Goal: Transaction & Acquisition: Download file/media

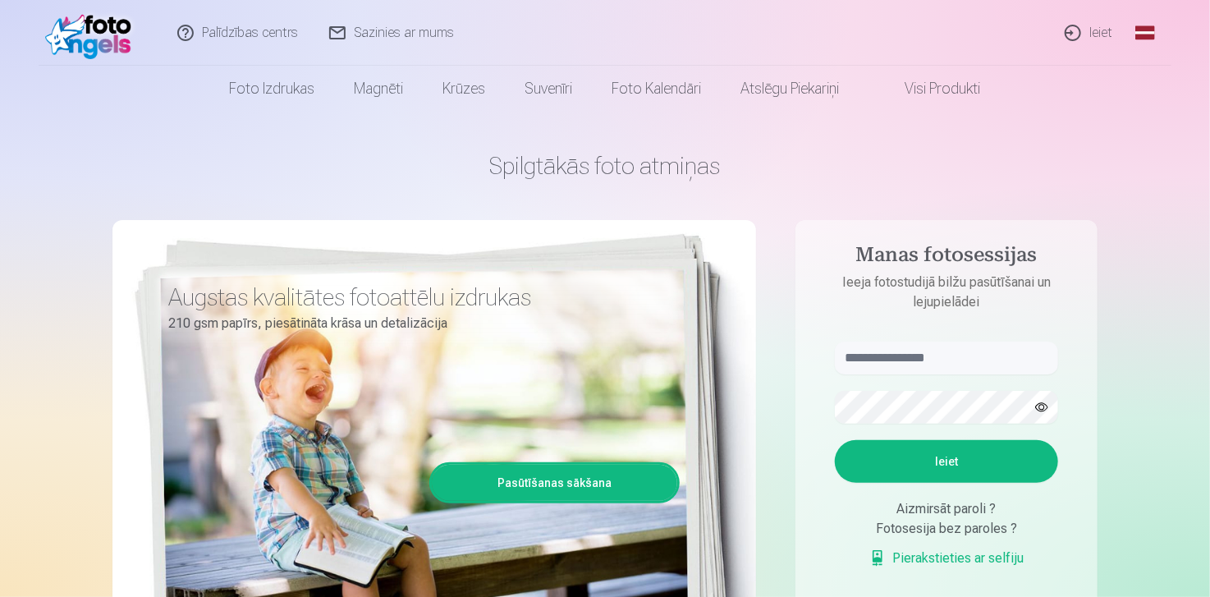
click at [1193, 22] on header "Palīdzības centrs Sazinies ar mums Ieiet Global Latvian (lv) Lithuanian (lt) Ru…" at bounding box center [605, 56] width 1210 height 112
click at [965, 360] on input "text" at bounding box center [946, 358] width 223 height 33
type input "**********"
click at [1025, 477] on button "Ieiet" at bounding box center [946, 461] width 223 height 43
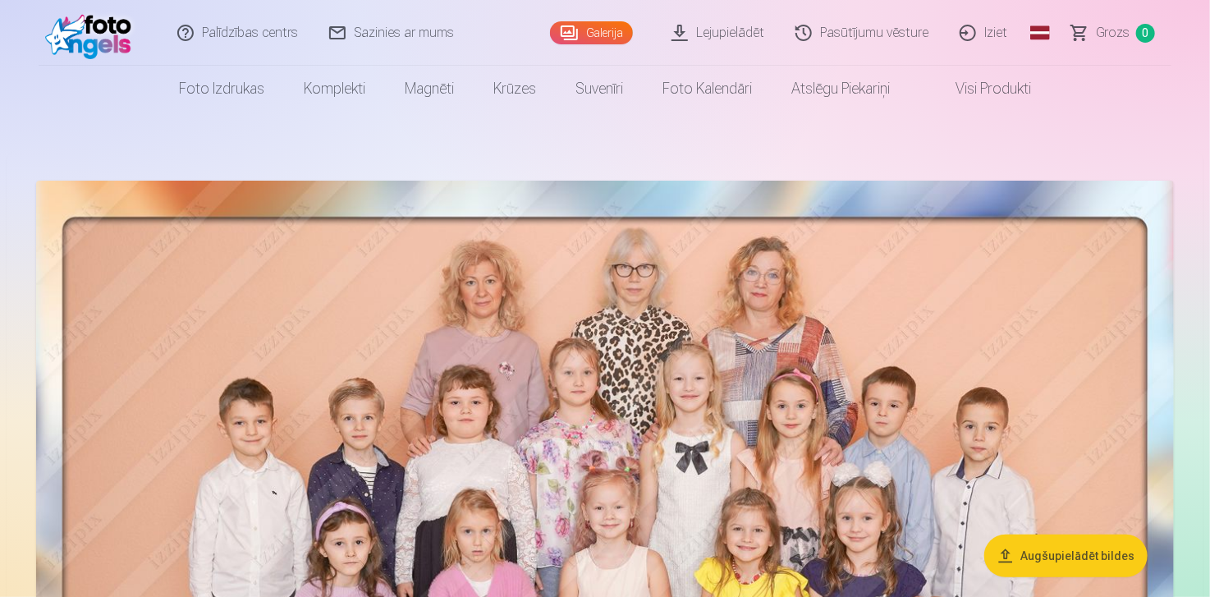
click at [1196, 21] on header "Palīdzības centrs Sazinies ar mums Galerija Lejupielādēt Pasūtījumu vēsture Izi…" at bounding box center [605, 56] width 1210 height 112
click at [1199, 22] on header "Palīdzības centrs Sazinies ar mums Galerija Lejupielādēt Pasūtījumu vēsture Izi…" at bounding box center [605, 56] width 1210 height 112
click at [1195, 18] on header "Palīdzības centrs Sazinies ar mums Galerija Lejupielādēt Pasūtījumu vēsture Izi…" at bounding box center [605, 56] width 1210 height 112
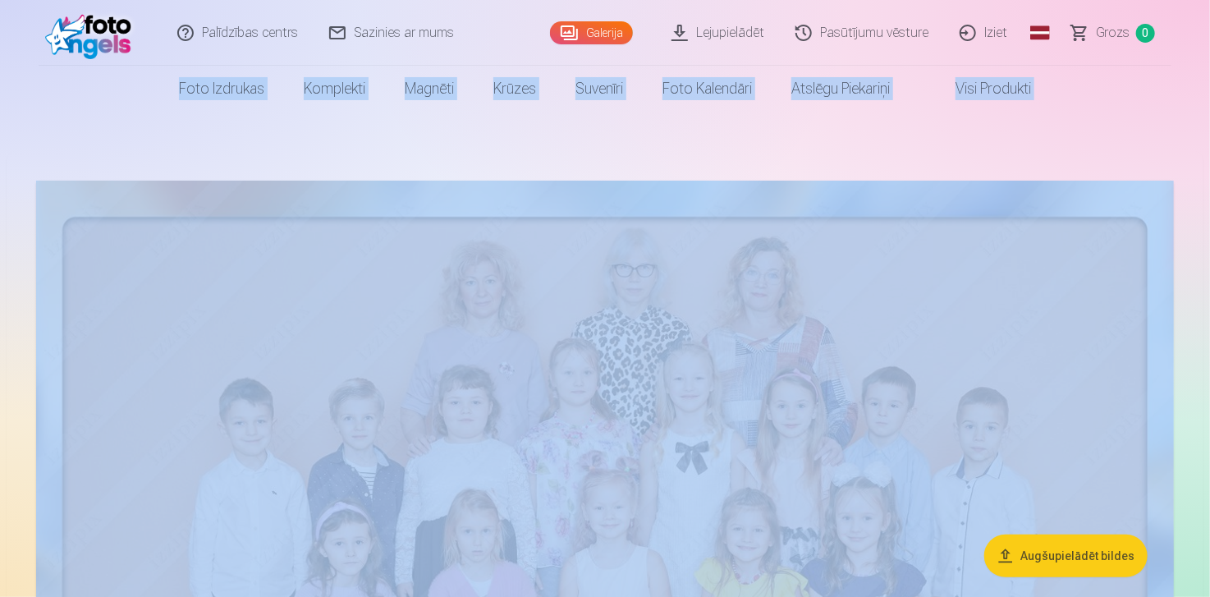
drag, startPoint x: 1195, startPoint y: 18, endPoint x: 805, endPoint y: 279, distance: 470.0
drag, startPoint x: 1199, startPoint y: 22, endPoint x: 930, endPoint y: 235, distance: 342.5
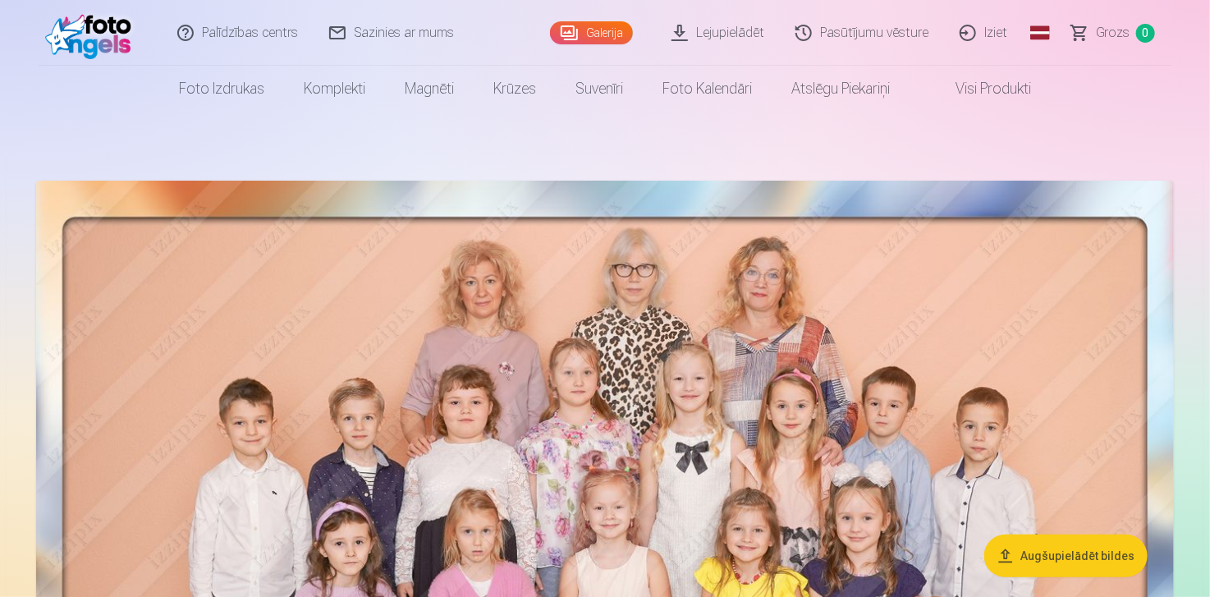
click at [1192, 18] on header "Palīdzības centrs Sazinies ar mums Galerija Lejupielādēt Pasūtījumu vēsture Izi…" at bounding box center [605, 56] width 1210 height 112
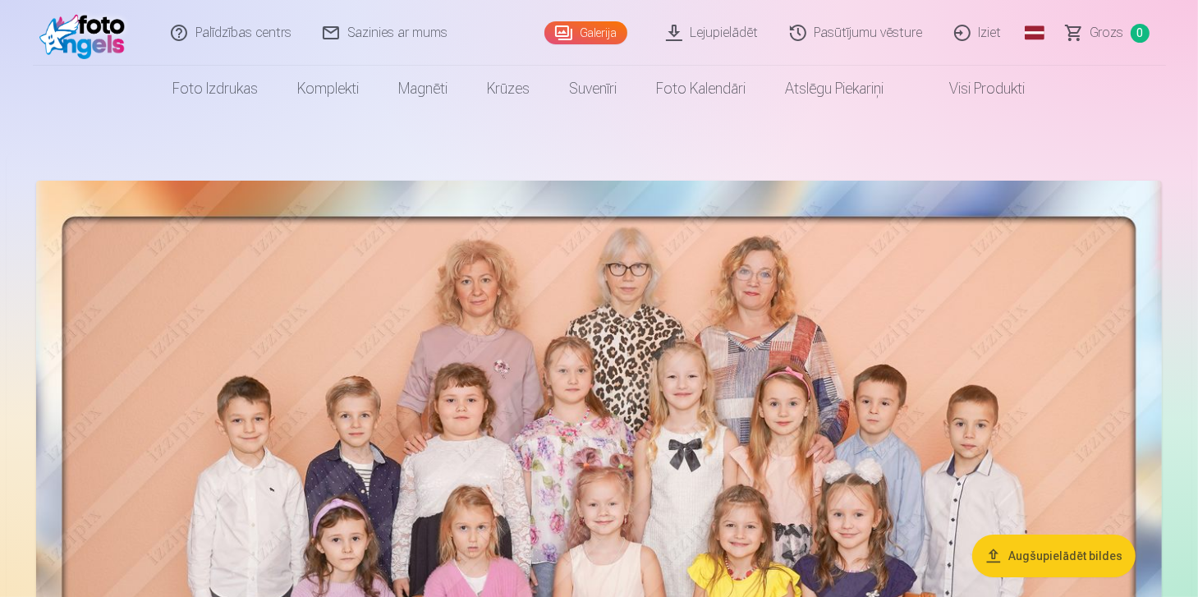
drag, startPoint x: 1194, startPoint y: 277, endPoint x: 1195, endPoint y: 424, distance: 147.0
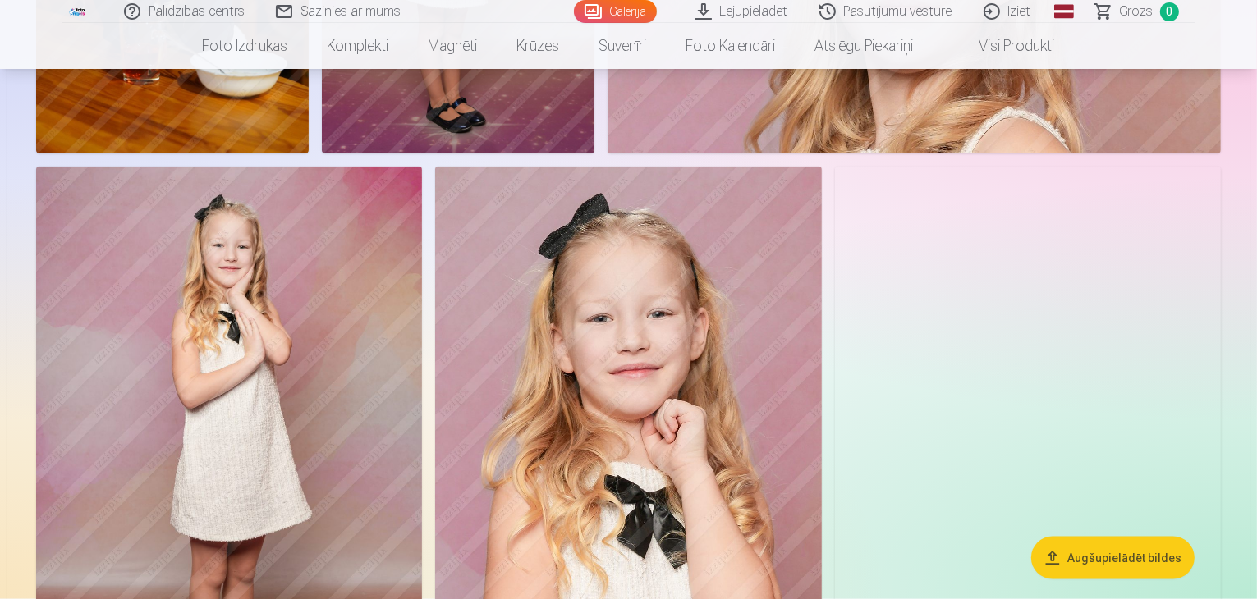
scroll to position [2273, 0]
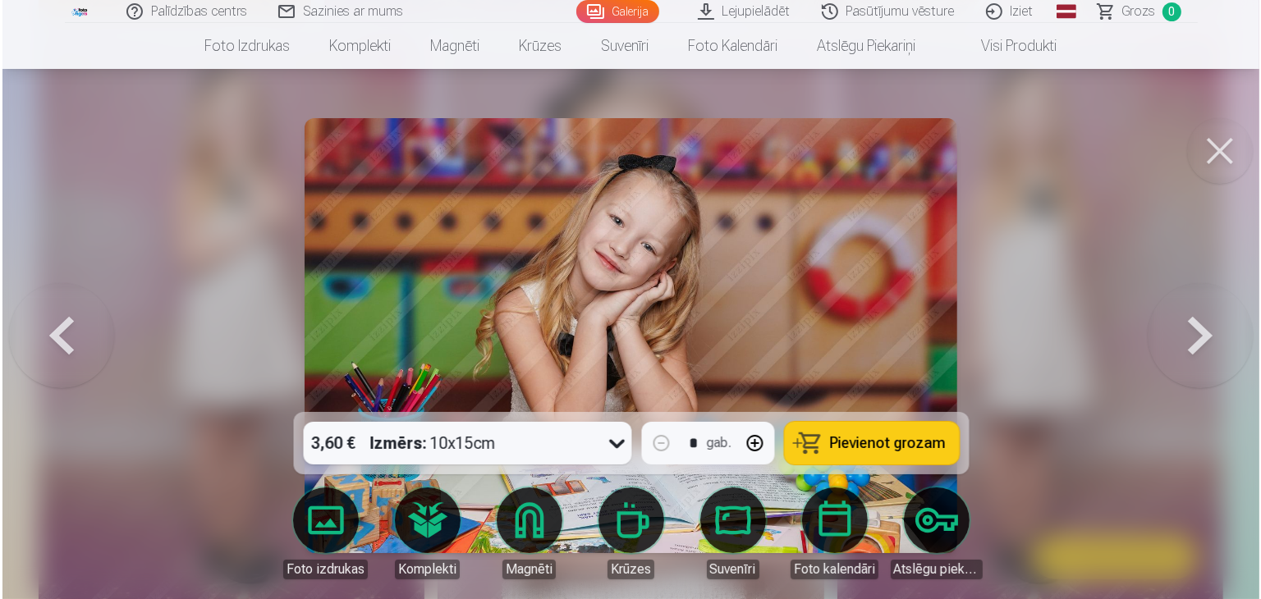
scroll to position [2280, 0]
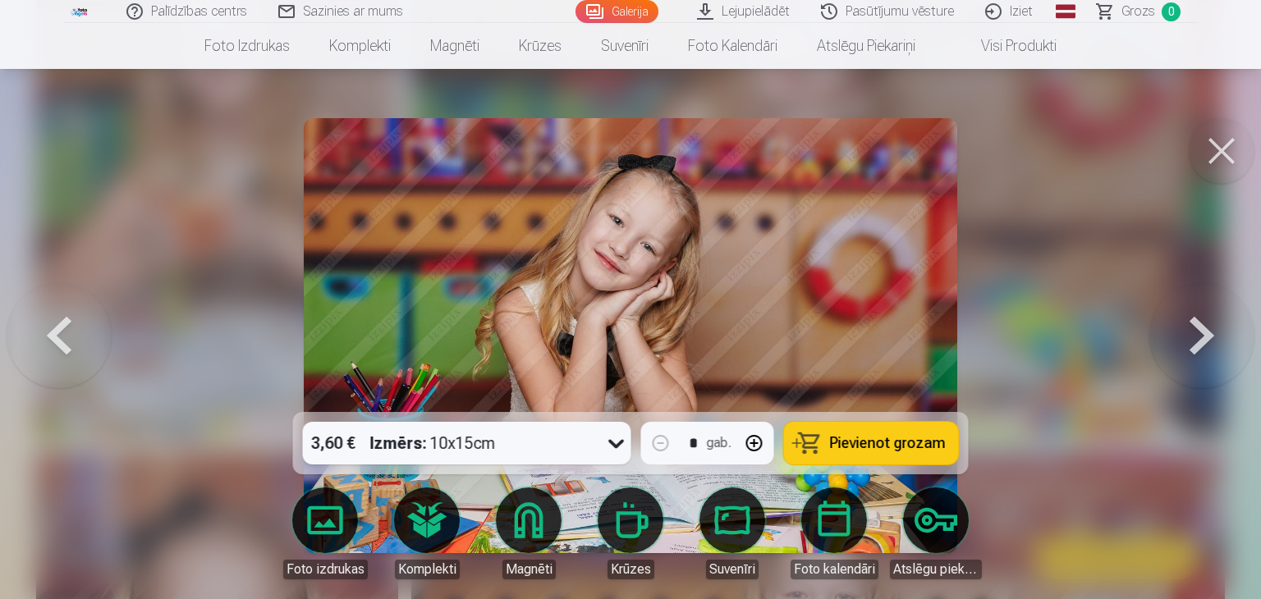
click at [1209, 150] on button at bounding box center [1222, 151] width 66 height 66
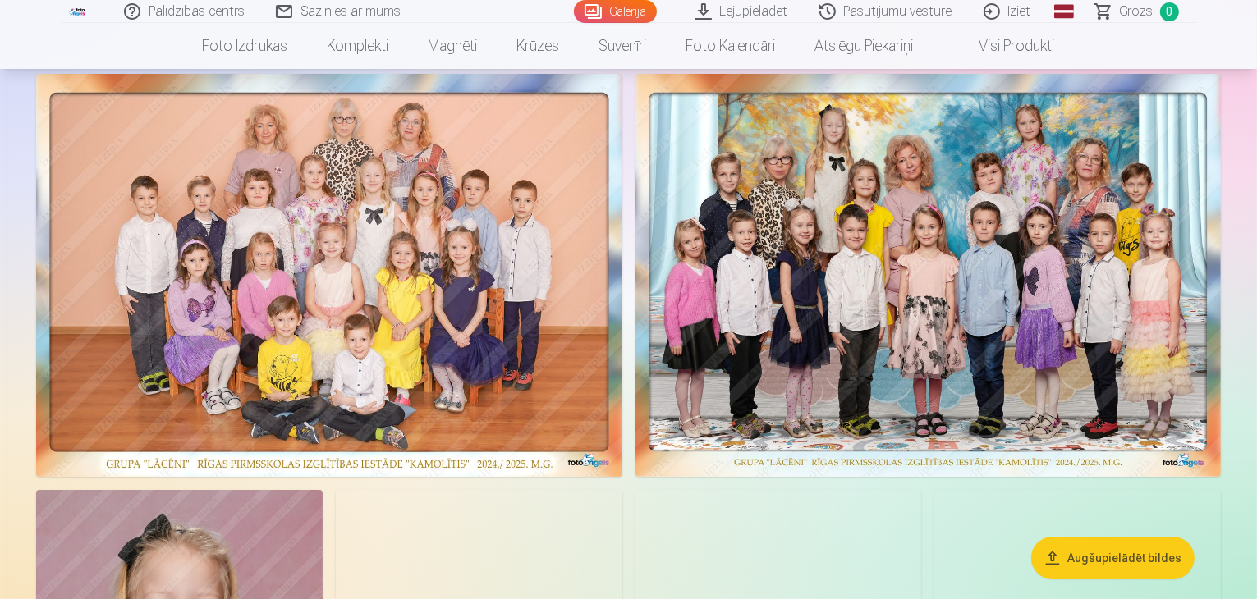
scroll to position [0, 0]
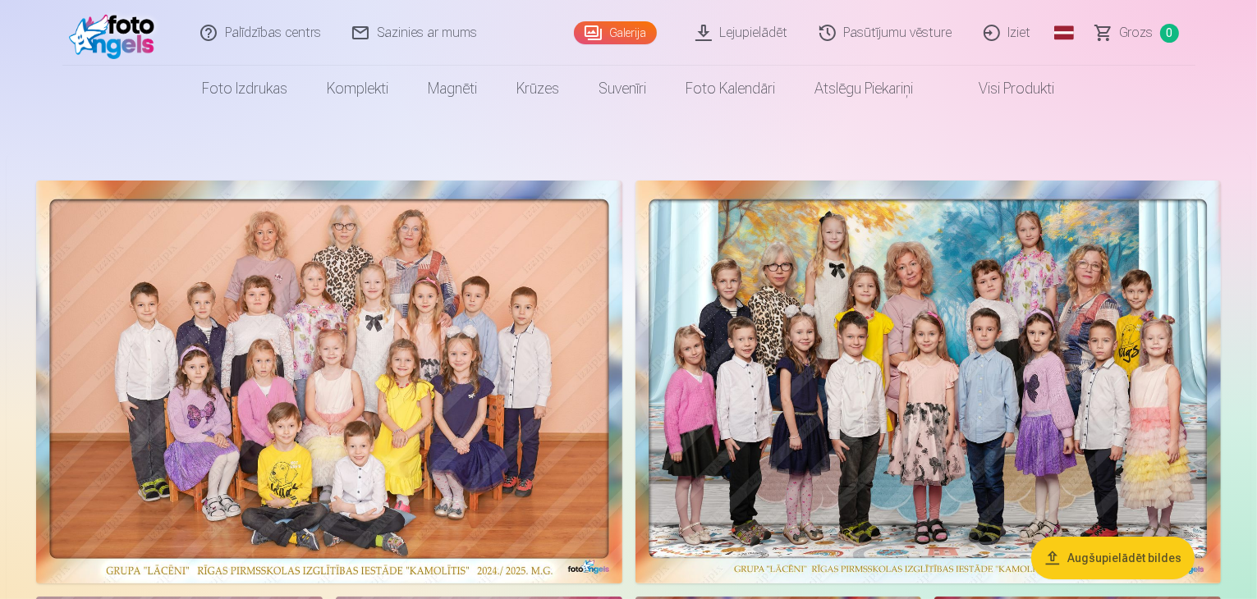
click at [732, 25] on link "Lejupielādēt" at bounding box center [743, 33] width 124 height 66
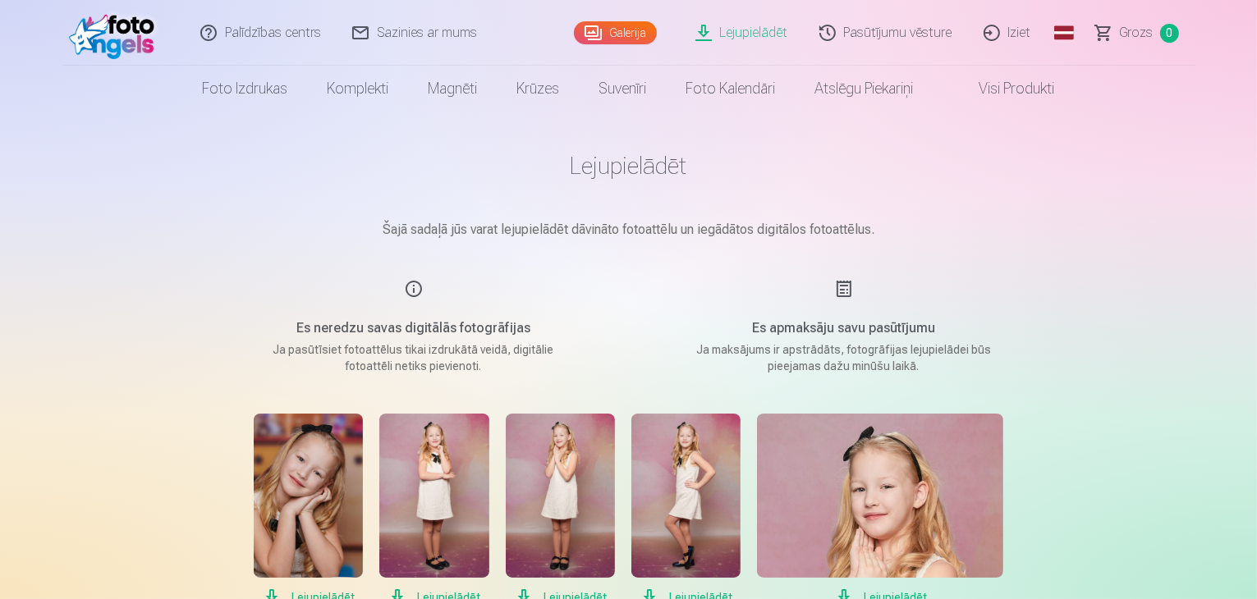
click at [836, 285] on div "Es apmaksāju savu pasūtījumu Ja maksājums ir apstrādāts, fotogrāfijas lejupielā…" at bounding box center [844, 326] width 391 height 95
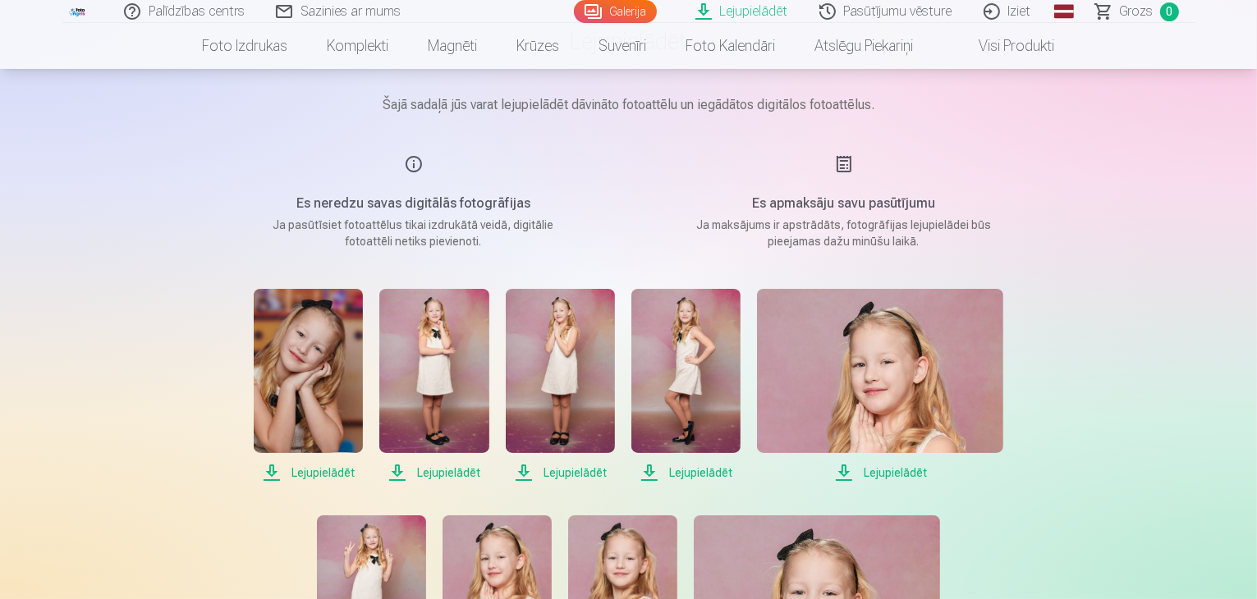
scroll to position [131, 0]
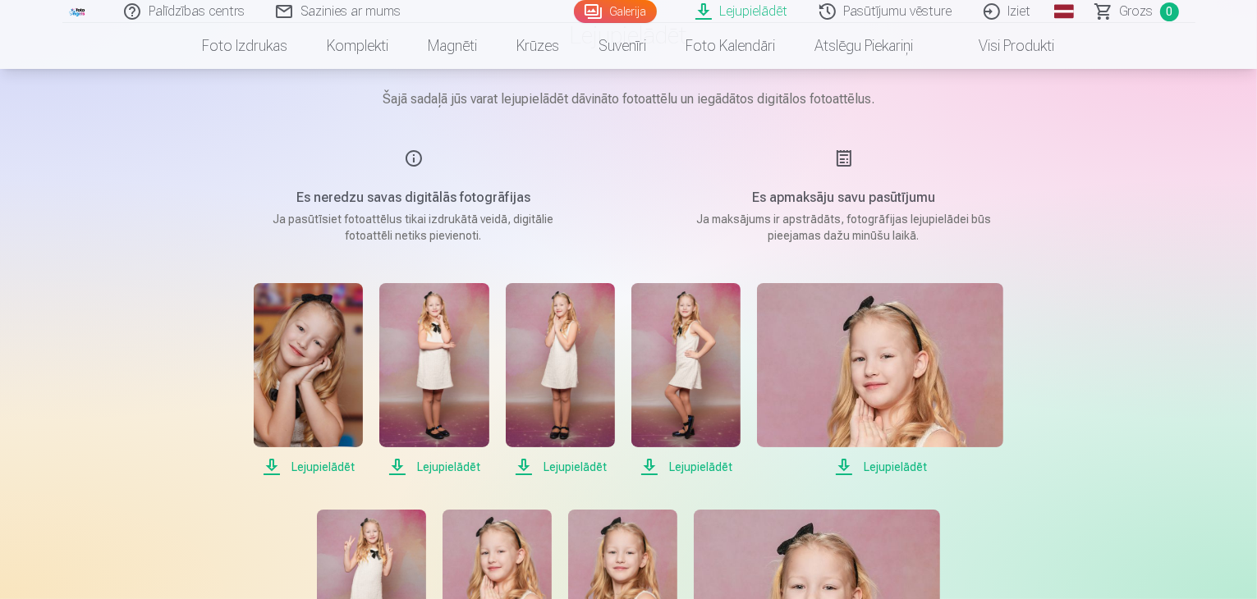
click at [309, 470] on span "Lejupielādēt" at bounding box center [308, 467] width 109 height 20
click at [446, 460] on span "Lejupielādēt" at bounding box center [433, 467] width 109 height 20
click at [562, 473] on span "Lejupielādēt" at bounding box center [560, 467] width 109 height 20
click at [678, 470] on span "Lejupielādēt" at bounding box center [685, 467] width 109 height 20
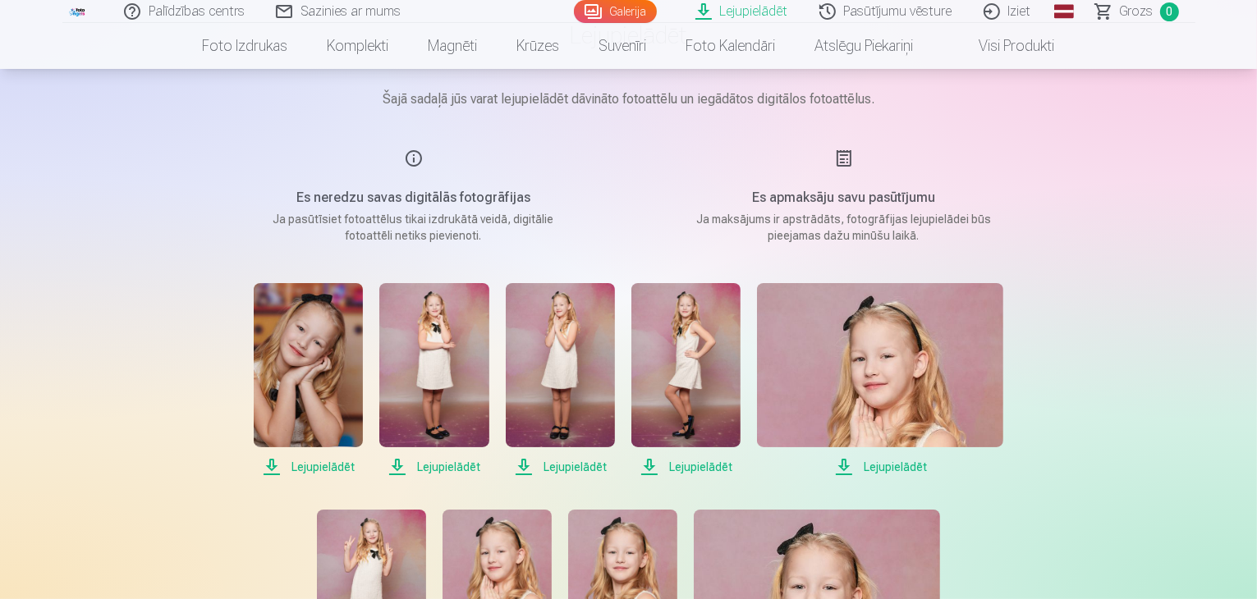
click at [876, 465] on span "Lejupielādēt" at bounding box center [880, 467] width 246 height 20
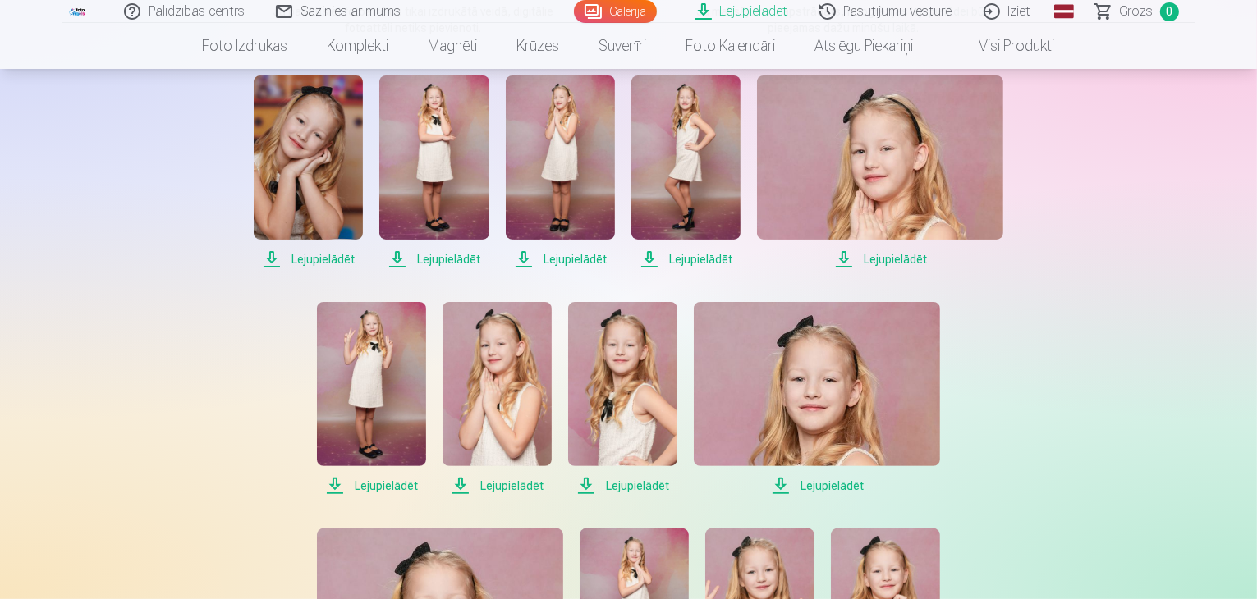
scroll to position [342, 0]
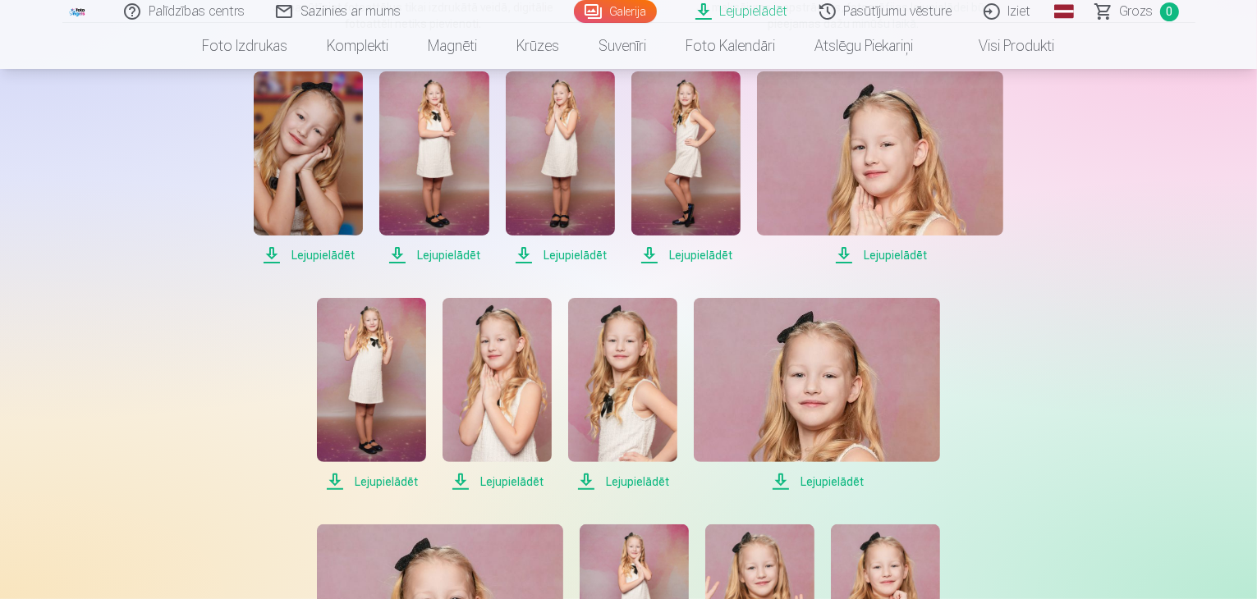
click at [383, 485] on span "Lejupielādēt" at bounding box center [371, 482] width 109 height 20
click at [518, 485] on span "Lejupielādēt" at bounding box center [496, 482] width 109 height 20
click at [622, 487] on span "Lejupielādēt" at bounding box center [622, 482] width 109 height 20
click at [807, 484] on span "Lejupielādēt" at bounding box center [817, 482] width 246 height 20
click at [1209, 587] on div at bounding box center [1245, 587] width 0 height 0
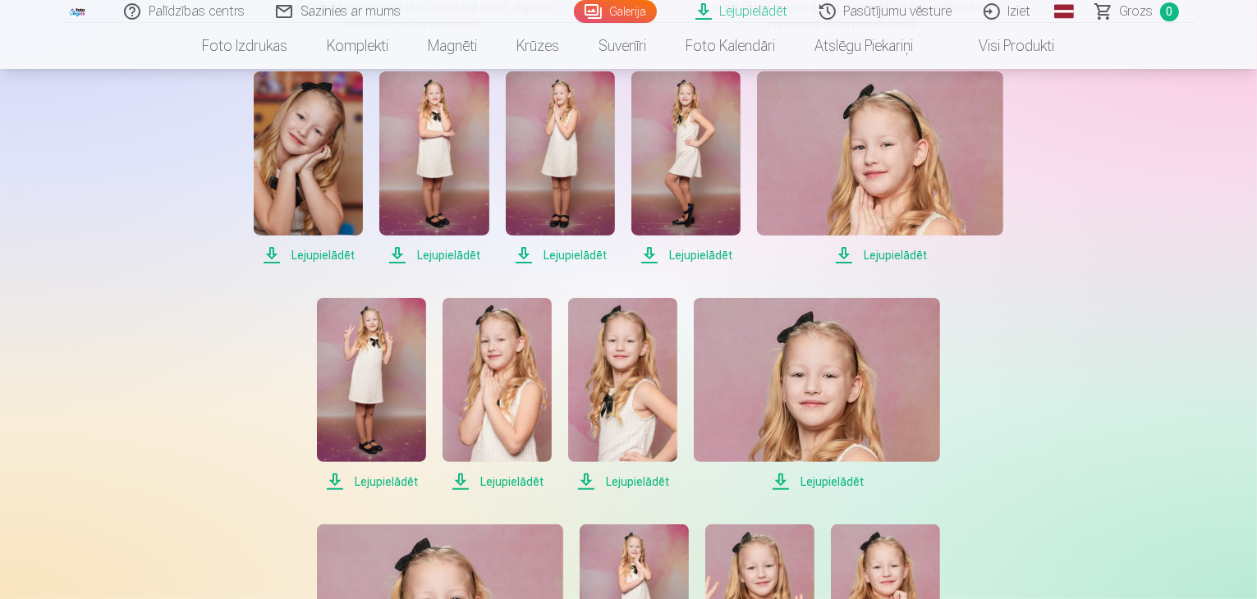
click at [1209, 587] on div at bounding box center [1245, 587] width 0 height 0
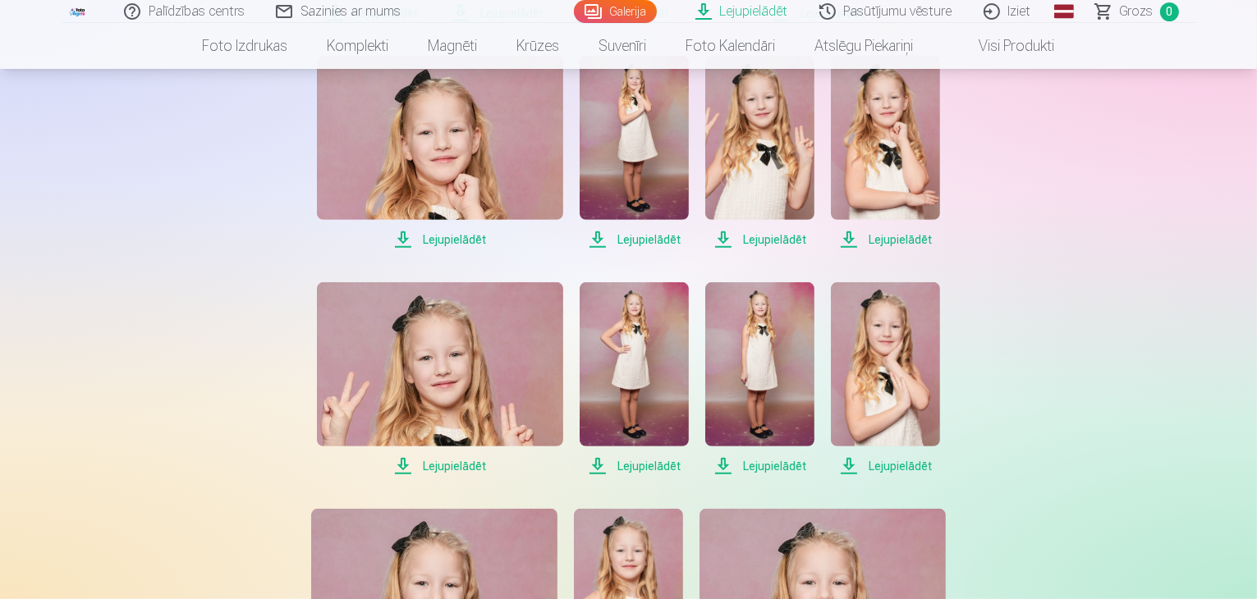
scroll to position [816, 0]
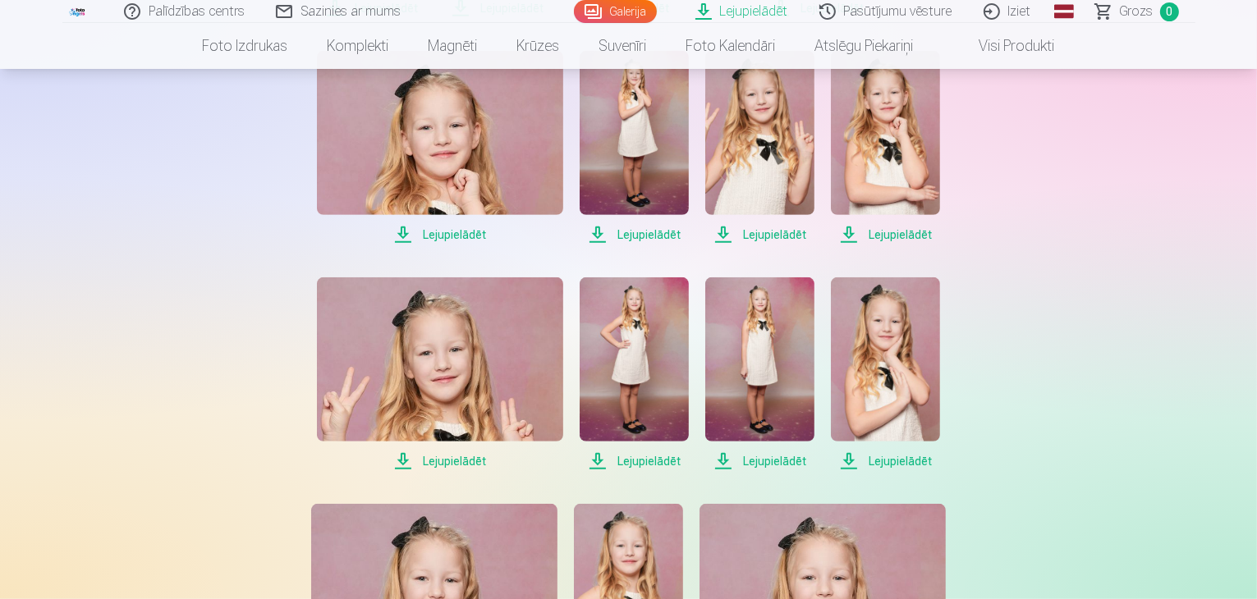
click at [457, 237] on span "Lejupielādēt" at bounding box center [440, 235] width 246 height 20
click at [646, 237] on span "Lejupielādēt" at bounding box center [634, 235] width 109 height 20
click at [778, 228] on span "Lejupielādēt" at bounding box center [759, 235] width 109 height 20
click at [896, 232] on span "Lejupielādēt" at bounding box center [885, 235] width 109 height 20
click at [876, 454] on span "Lejupielādēt" at bounding box center [885, 462] width 109 height 20
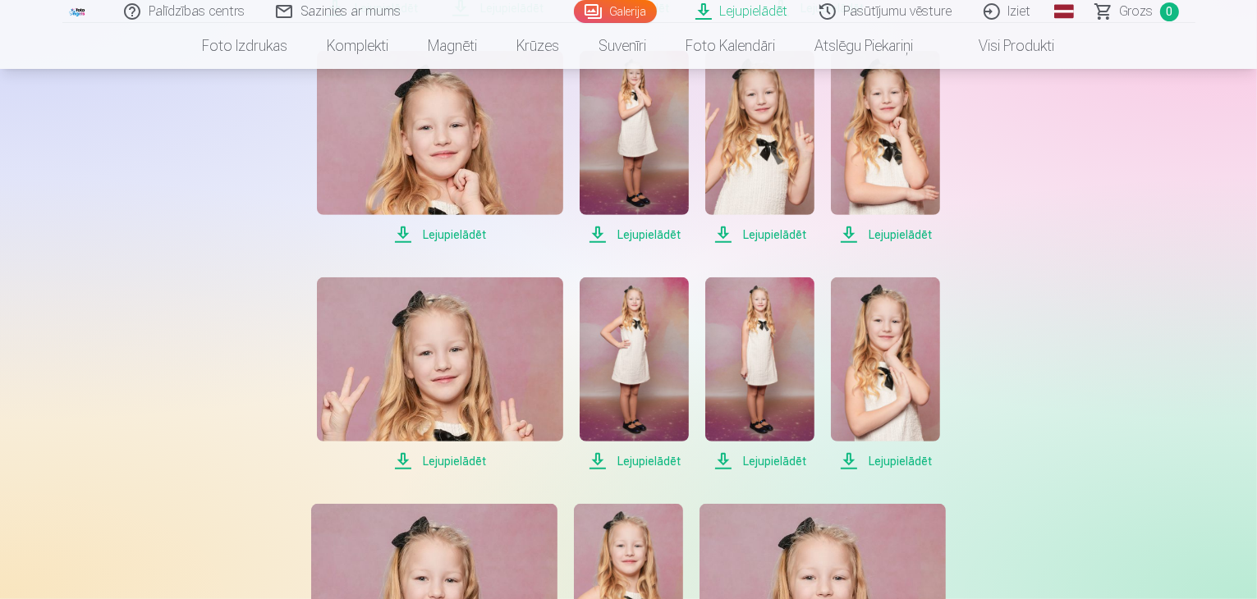
click at [773, 462] on span "Lejupielādēt" at bounding box center [759, 462] width 109 height 20
click at [668, 461] on span "Lejupielādēt" at bounding box center [634, 462] width 109 height 20
click at [480, 456] on span "Lejupielādēt" at bounding box center [440, 462] width 246 height 20
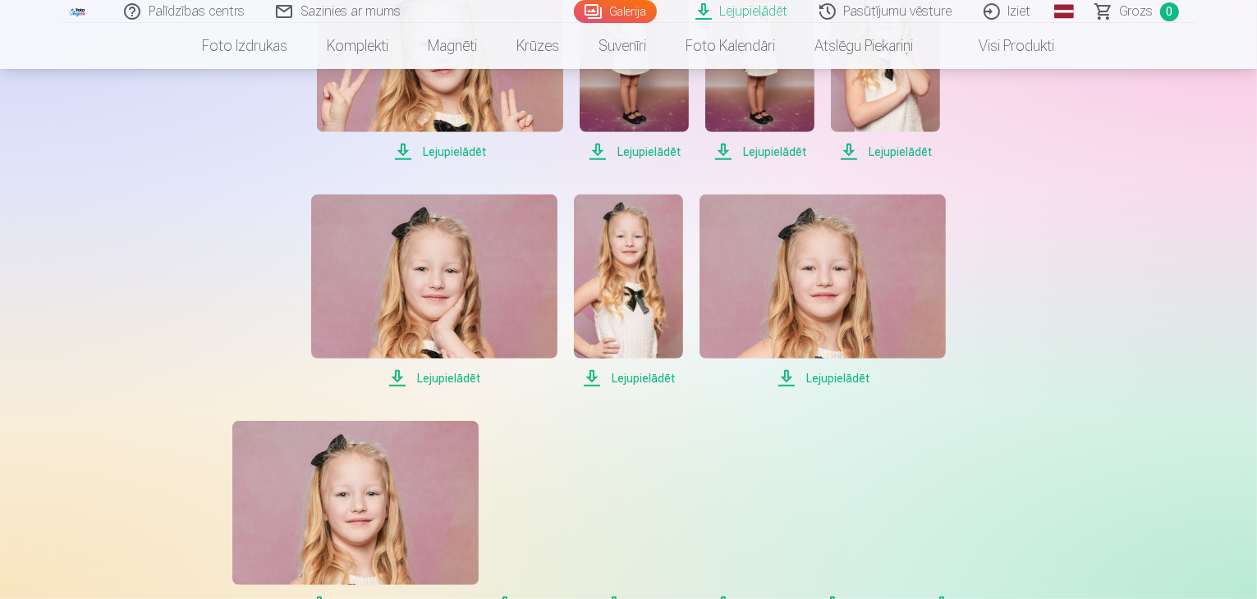
scroll to position [1135, 0]
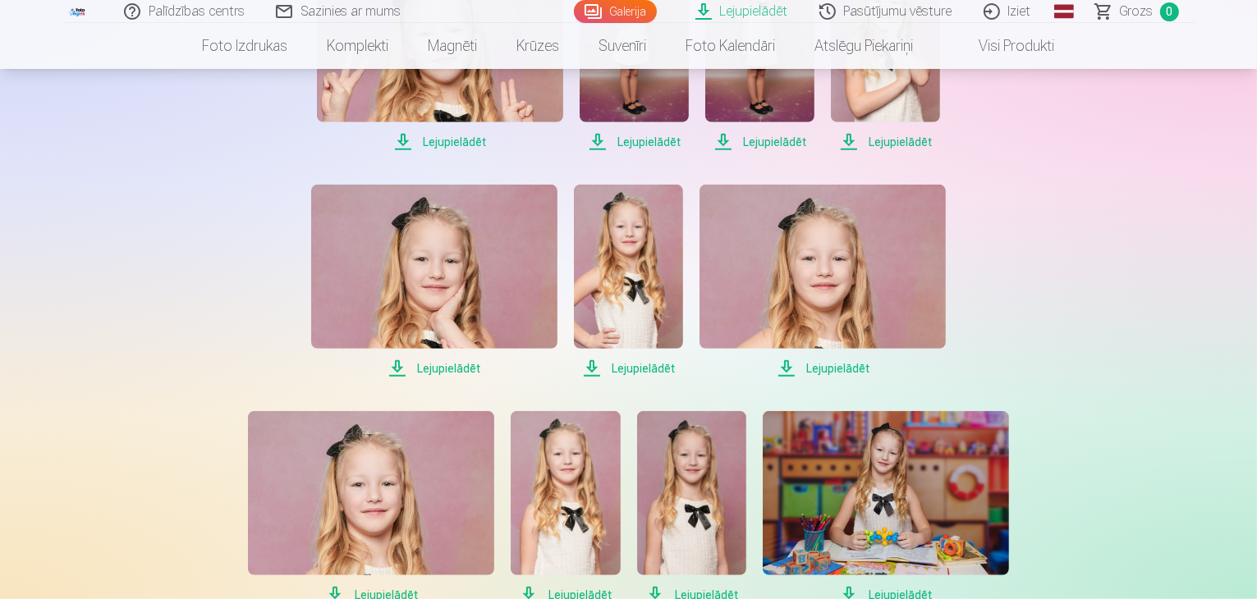
click at [857, 361] on span "Lejupielādēt" at bounding box center [822, 369] width 246 height 20
click at [663, 371] on span "Lejupielādēt" at bounding box center [628, 369] width 109 height 20
click at [469, 365] on span "Lejupielādēt" at bounding box center [434, 369] width 246 height 20
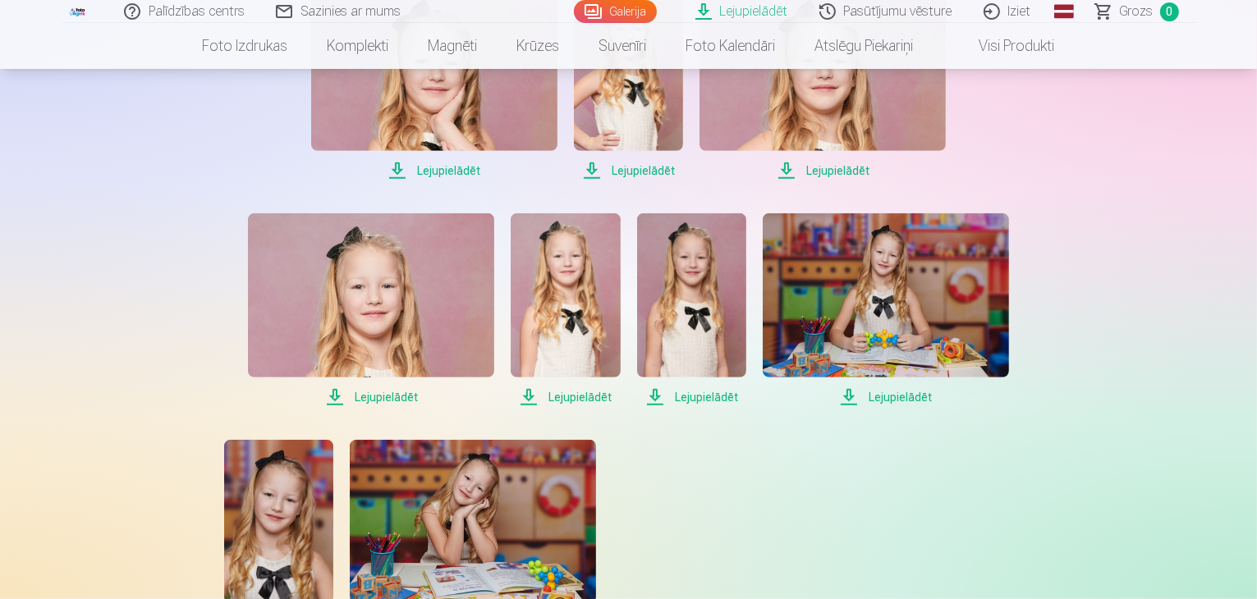
scroll to position [1401, 0]
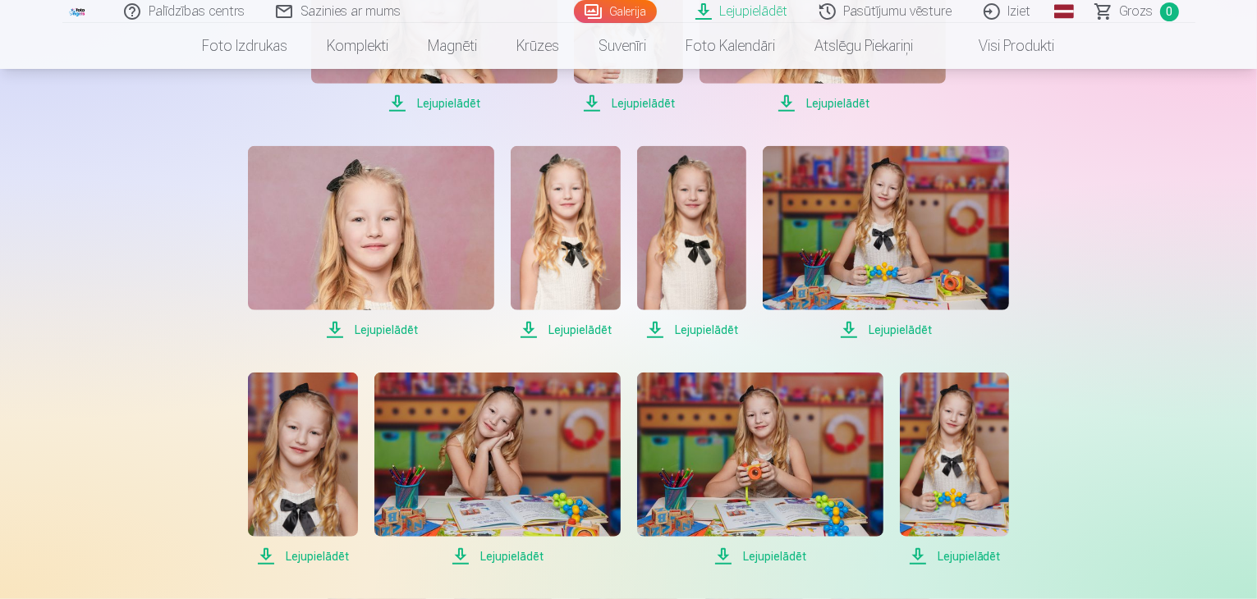
click at [926, 325] on span "Lejupielādēt" at bounding box center [886, 330] width 246 height 20
click at [701, 332] on span "Lejupielādēt" at bounding box center [691, 330] width 109 height 20
click at [589, 328] on span "Lejupielādēt" at bounding box center [565, 330] width 109 height 20
click at [381, 331] on span "Lejupielādēt" at bounding box center [371, 330] width 246 height 20
click at [533, 554] on span "Lejupielādēt" at bounding box center [497, 557] width 246 height 20
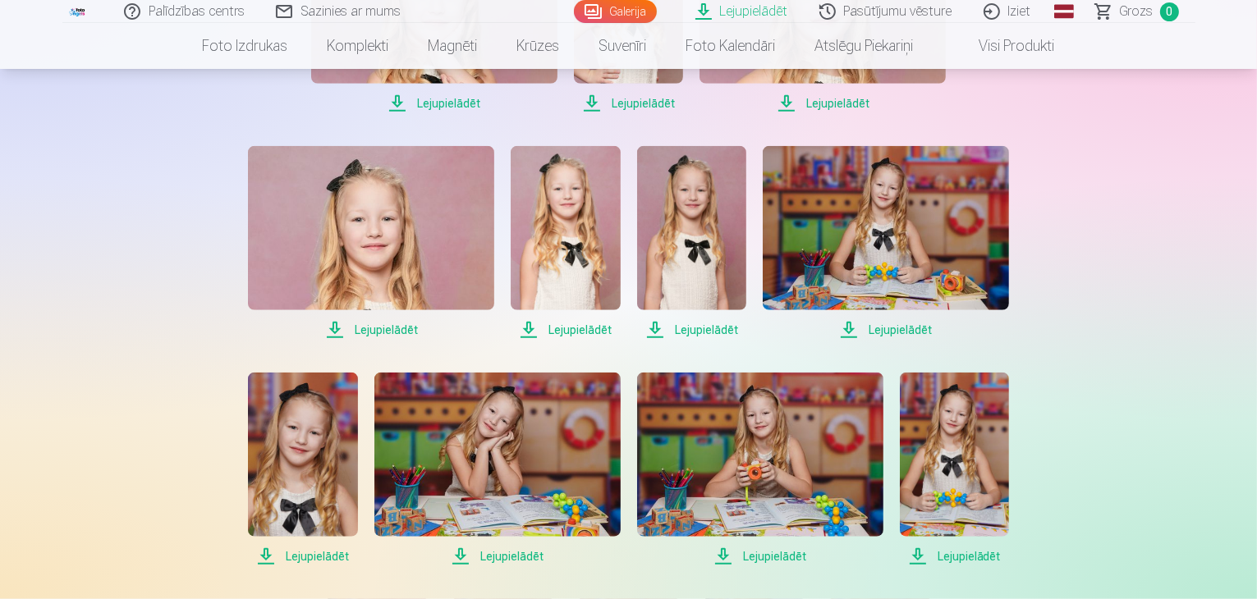
click at [747, 550] on span "Lejupielādēt" at bounding box center [760, 557] width 246 height 20
click at [923, 557] on span "Lejupielādēt" at bounding box center [954, 557] width 109 height 20
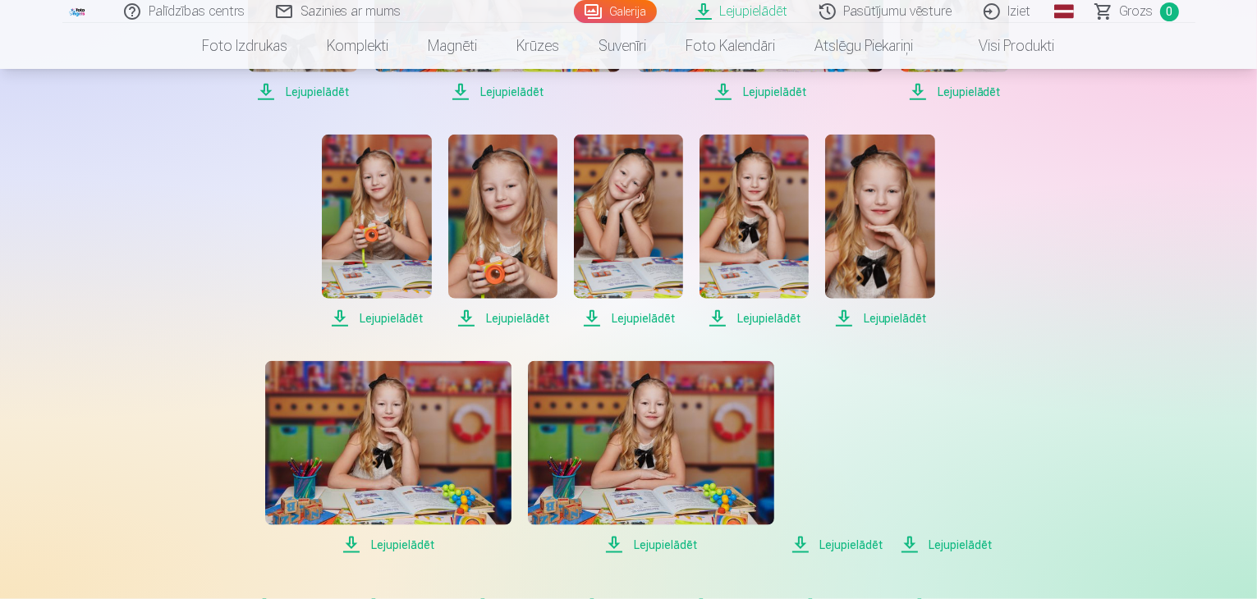
scroll to position [1875, 0]
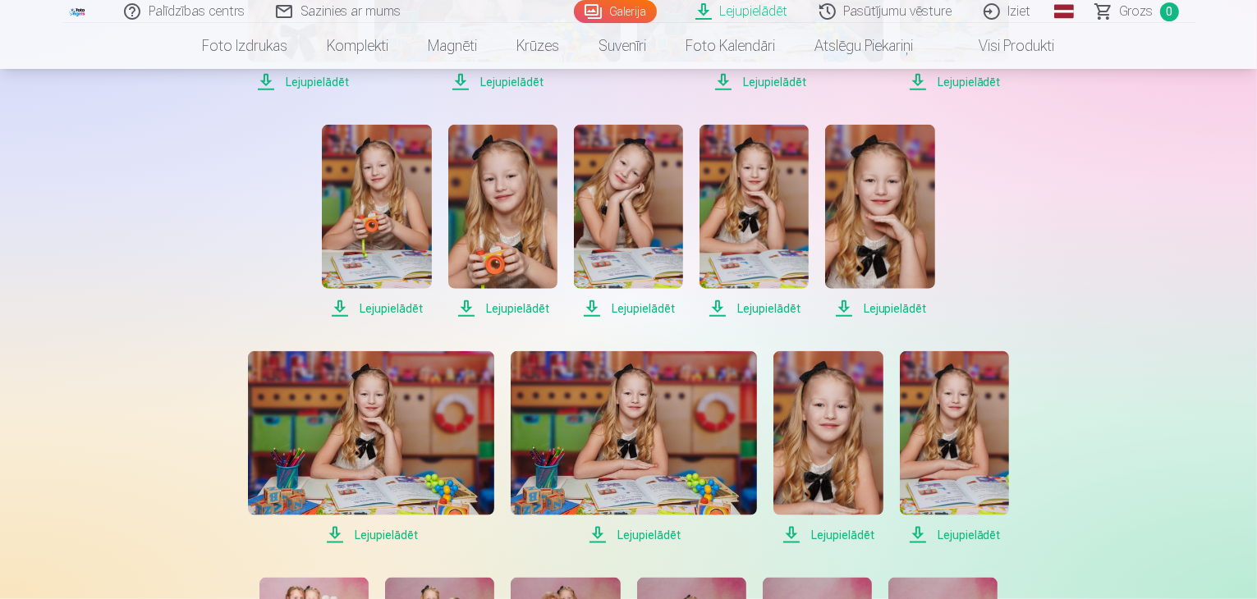
click at [917, 303] on span "Lejupielādēt" at bounding box center [879, 309] width 109 height 20
click at [777, 305] on span "Lejupielādēt" at bounding box center [753, 309] width 109 height 20
click at [658, 300] on span "Lejupielādēt" at bounding box center [628, 309] width 109 height 20
click at [536, 311] on span "Lejupielādēt" at bounding box center [502, 309] width 109 height 20
click at [406, 526] on span "Lejupielādēt" at bounding box center [371, 535] width 246 height 20
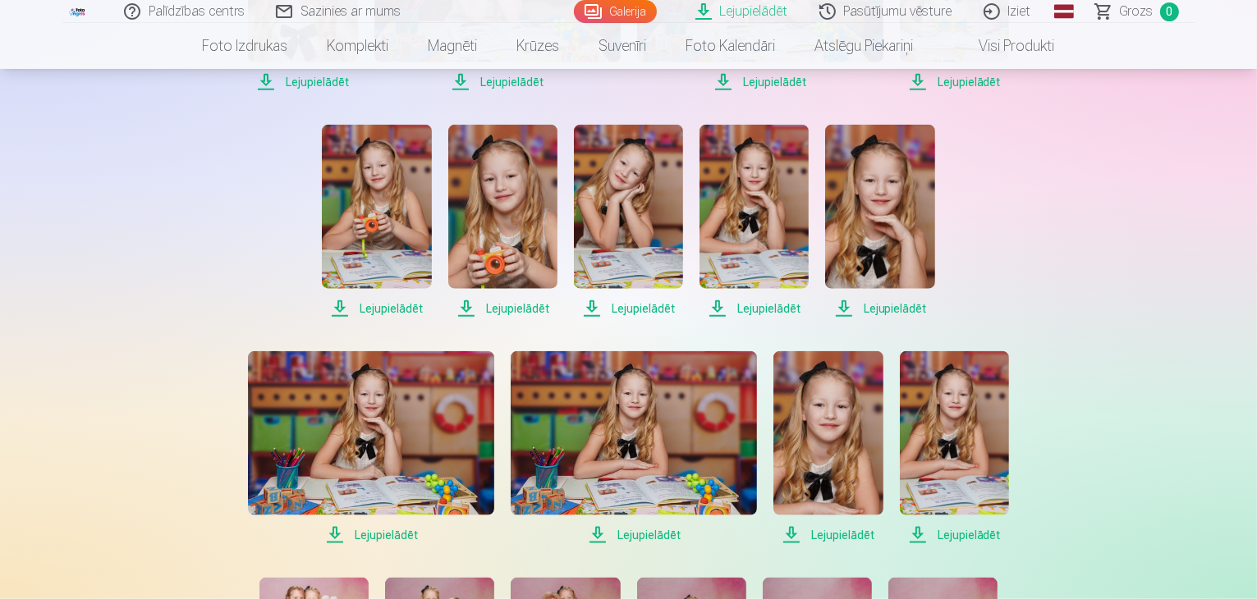
click at [406, 526] on span "Lejupielādēt" at bounding box center [371, 535] width 246 height 20
click at [671, 536] on span "Lejupielādēt" at bounding box center [634, 535] width 246 height 20
click at [841, 537] on span "Lejupielādēt" at bounding box center [827, 535] width 109 height 20
click at [915, 536] on span "Lejupielādēt" at bounding box center [954, 535] width 109 height 20
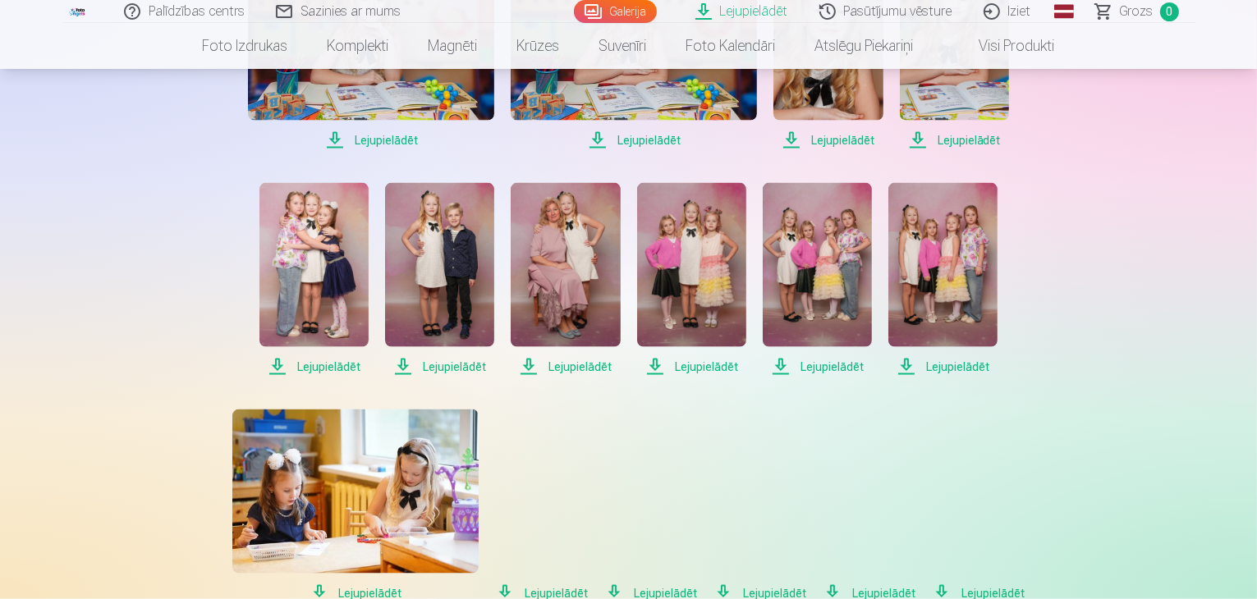
scroll to position [2295, 0]
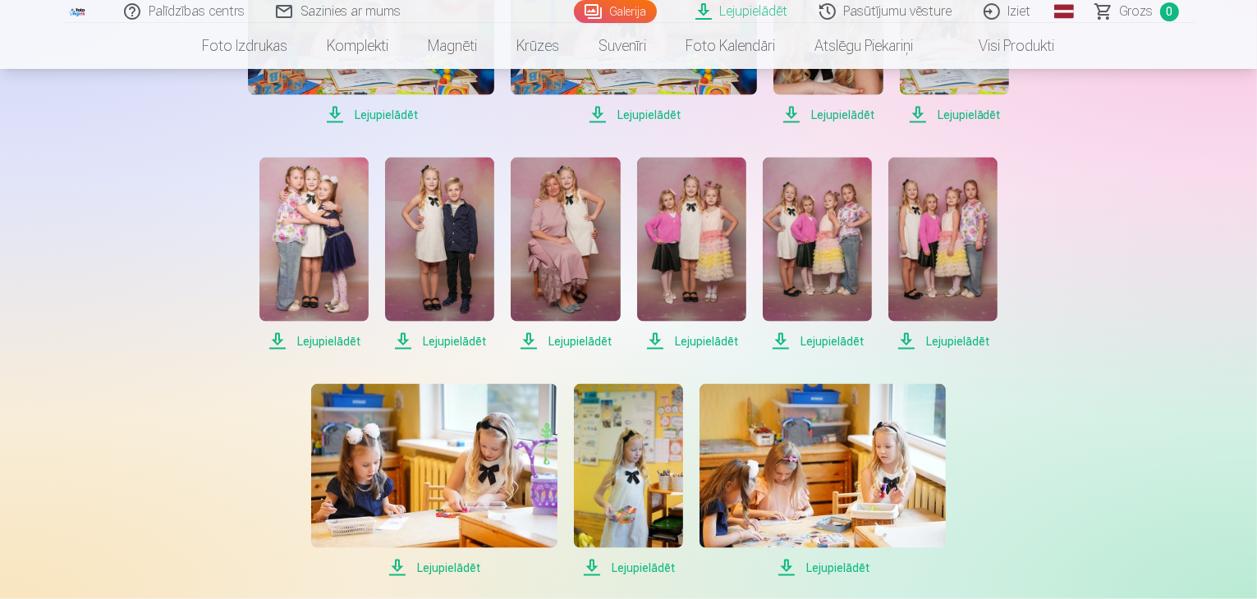
click at [978, 342] on span "Lejupielādēt" at bounding box center [942, 342] width 109 height 20
click at [821, 344] on span "Lejupielādēt" at bounding box center [817, 342] width 109 height 20
click at [699, 343] on span "Lejupielādēt" at bounding box center [691, 342] width 109 height 20
click at [600, 342] on span "Lejupielādēt" at bounding box center [565, 342] width 109 height 20
click at [476, 342] on span "Lejupielādēt" at bounding box center [439, 342] width 109 height 20
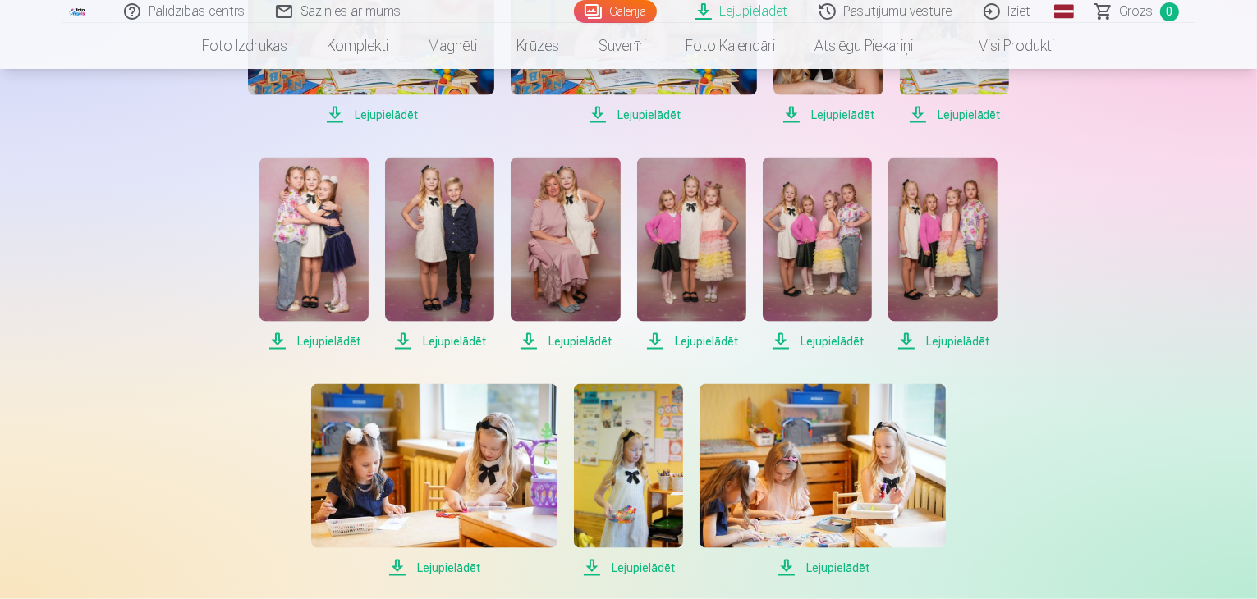
click at [351, 341] on span "Lejupielādēt" at bounding box center [313, 342] width 109 height 20
click at [443, 563] on span "Lejupielādēt" at bounding box center [434, 568] width 246 height 20
click at [647, 561] on span "Lejupielādēt" at bounding box center [628, 568] width 109 height 20
click at [849, 572] on span "Lejupielādēt" at bounding box center [822, 568] width 246 height 20
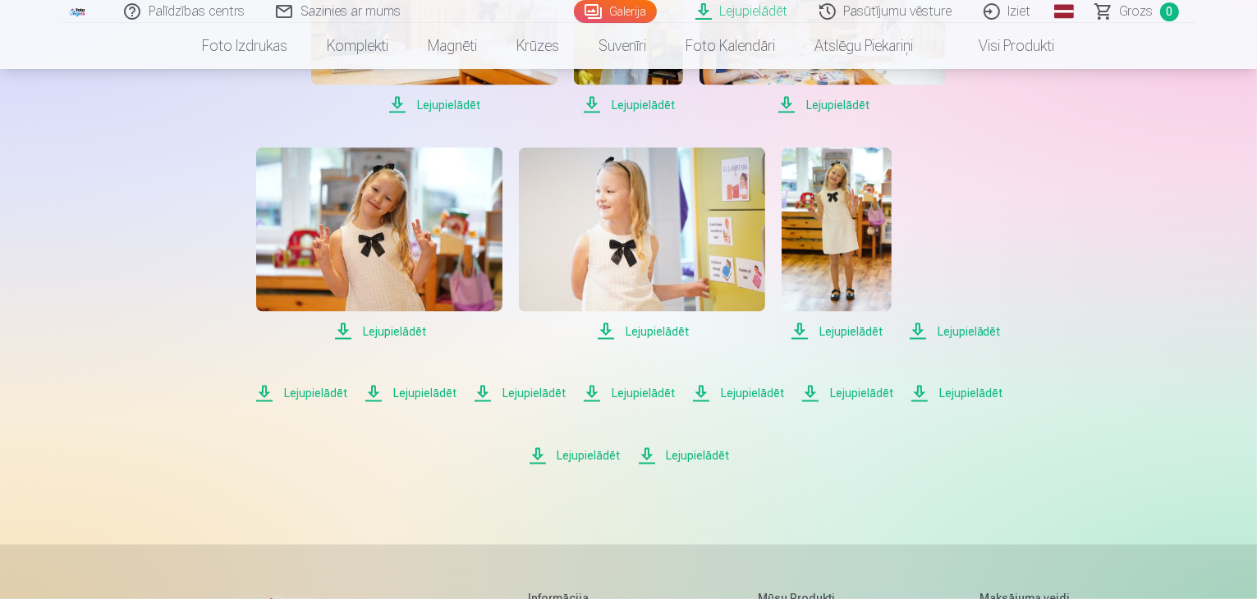
scroll to position [2773, 0]
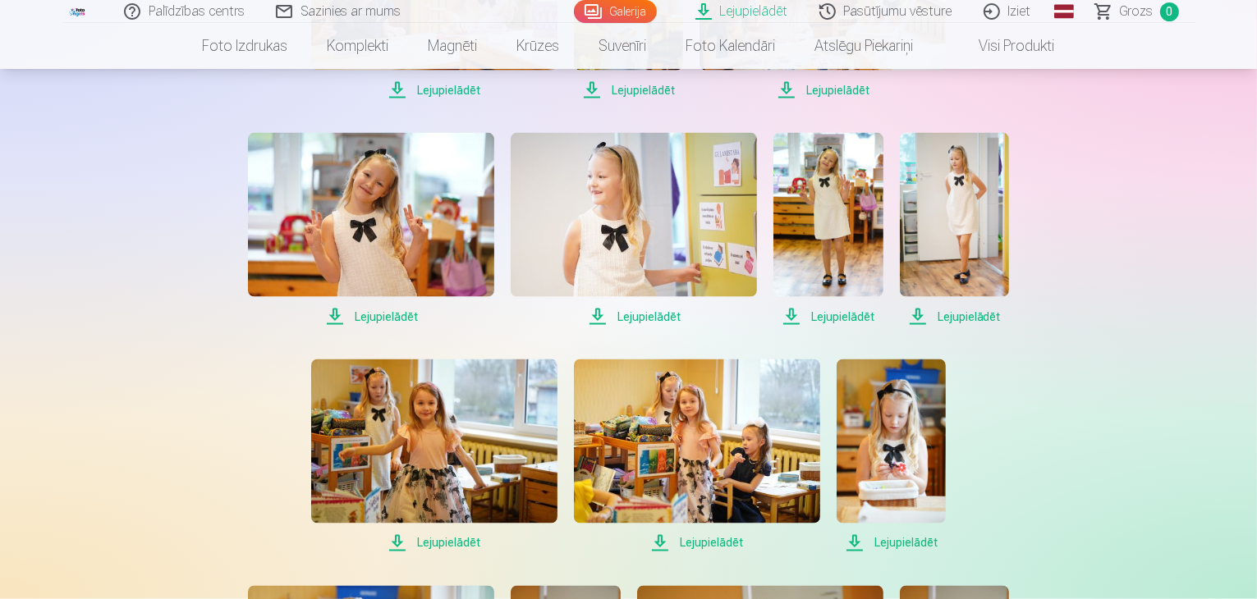
click at [865, 319] on span "Lejupielādēt" at bounding box center [827, 317] width 109 height 20
click at [670, 316] on span "Lejupielādēt" at bounding box center [634, 317] width 246 height 20
click at [413, 317] on span "Lejupielādēt" at bounding box center [371, 317] width 246 height 20
click at [470, 540] on span "Lejupielādēt" at bounding box center [434, 544] width 246 height 20
click at [732, 537] on span "Lejupielādēt" at bounding box center [697, 544] width 246 height 20
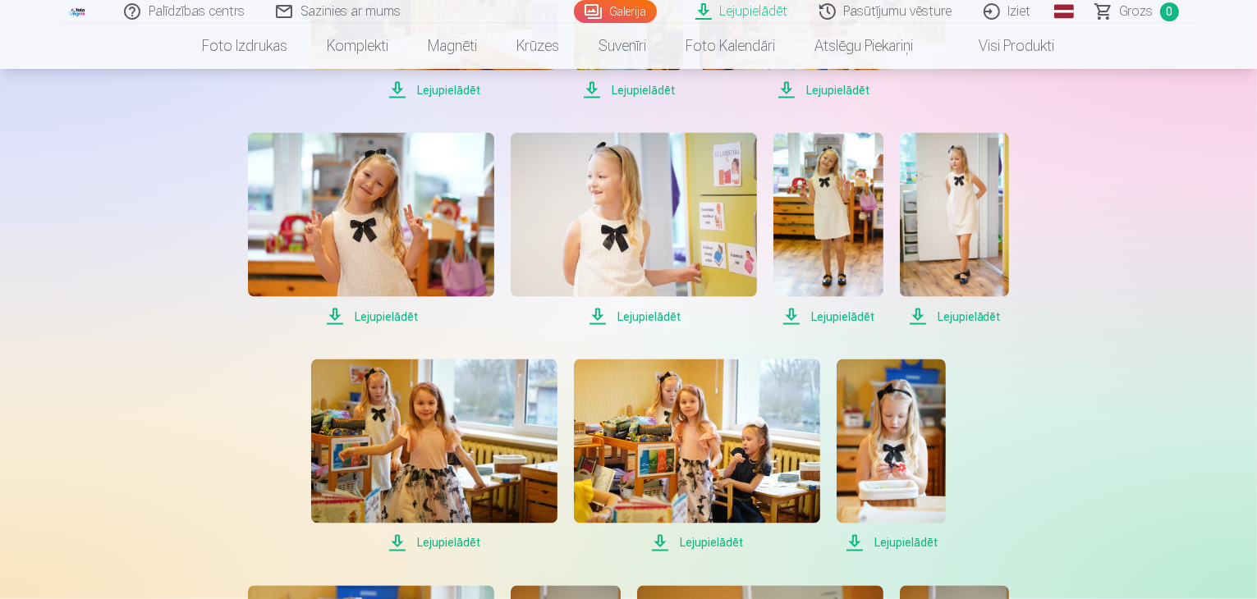
click at [894, 549] on span "Lejupielādēt" at bounding box center [891, 544] width 109 height 20
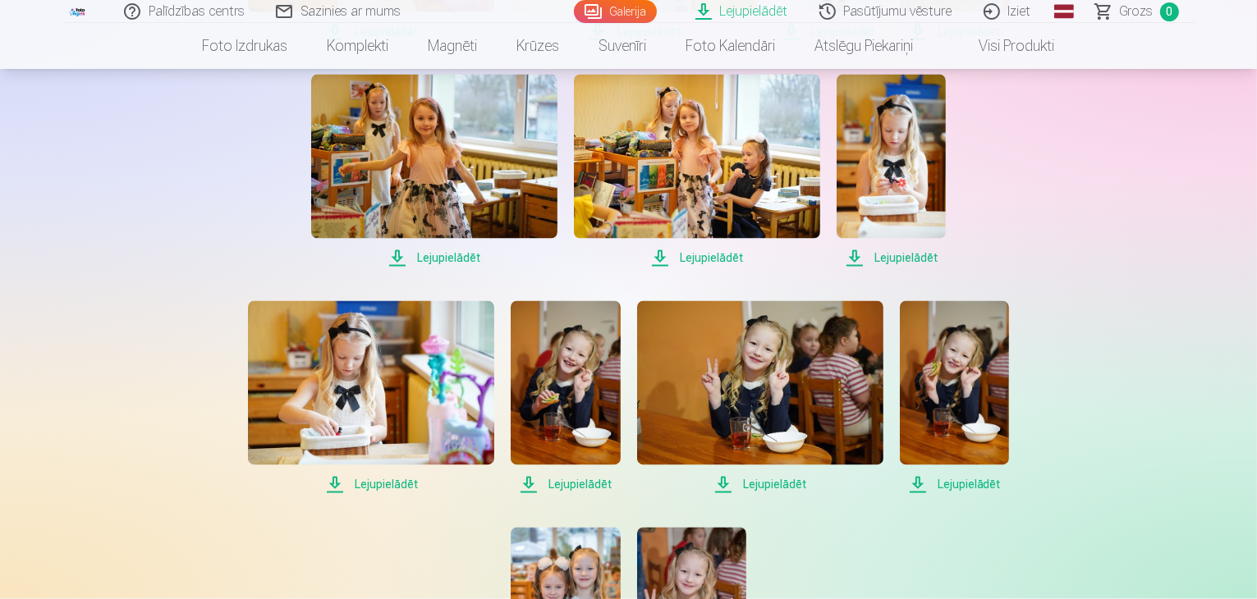
scroll to position [3083, 0]
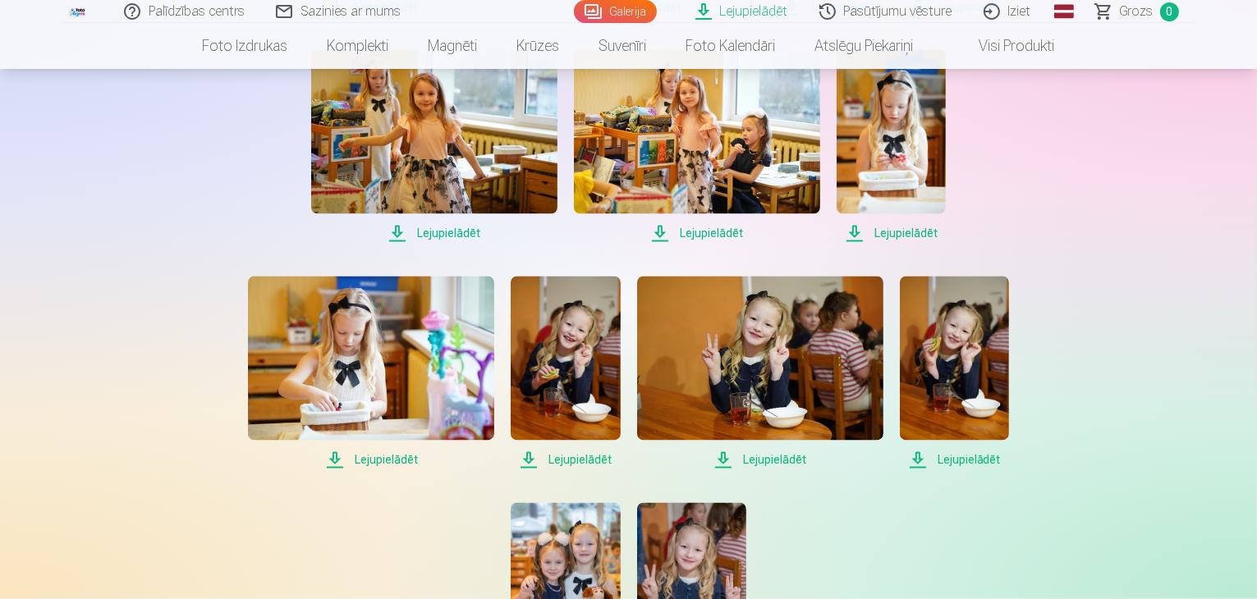
click at [979, 457] on span "Lejupielādēt" at bounding box center [954, 461] width 109 height 20
click at [791, 461] on span "Lejupielādēt" at bounding box center [760, 461] width 246 height 20
click at [585, 454] on span "Lejupielādēt" at bounding box center [565, 461] width 109 height 20
click at [415, 461] on span "Lejupielādēt" at bounding box center [371, 461] width 246 height 20
click at [410, 461] on span "Lejupielādēt" at bounding box center [371, 461] width 246 height 20
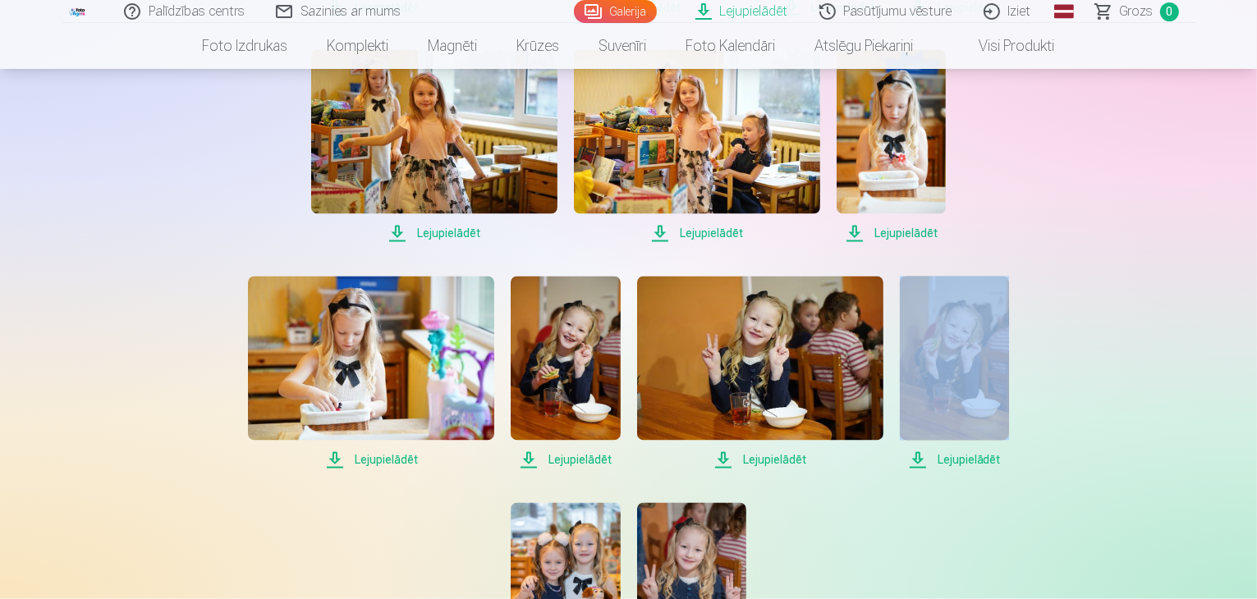
drag, startPoint x: 1255, startPoint y: 424, endPoint x: 1260, endPoint y: 469, distance: 44.6
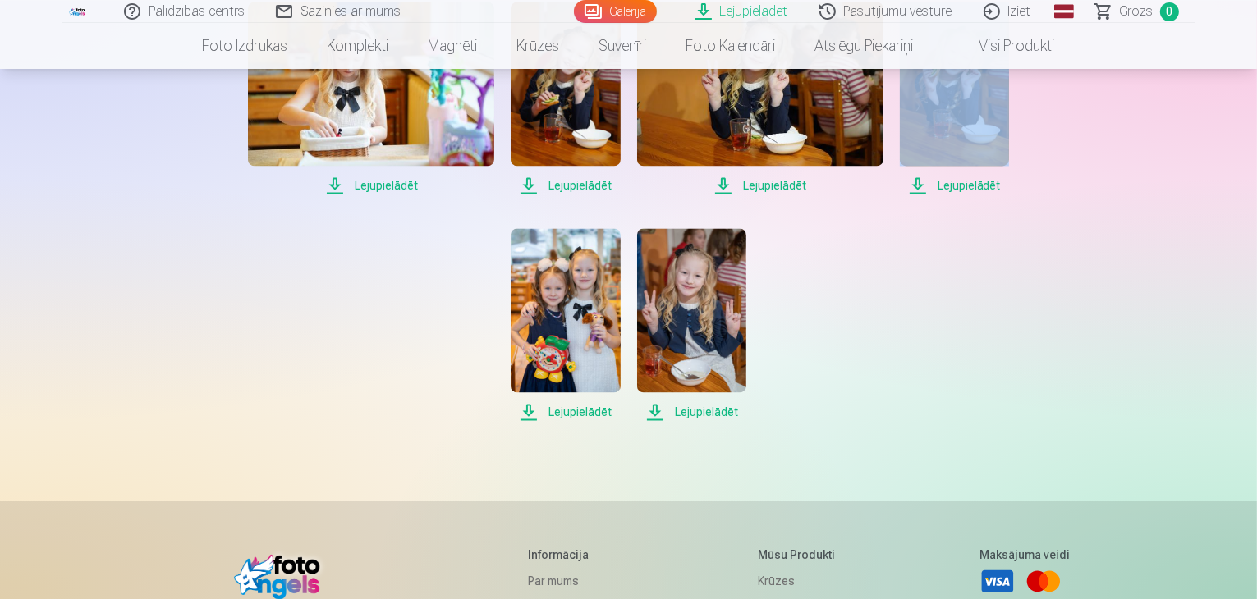
scroll to position [3411, 0]
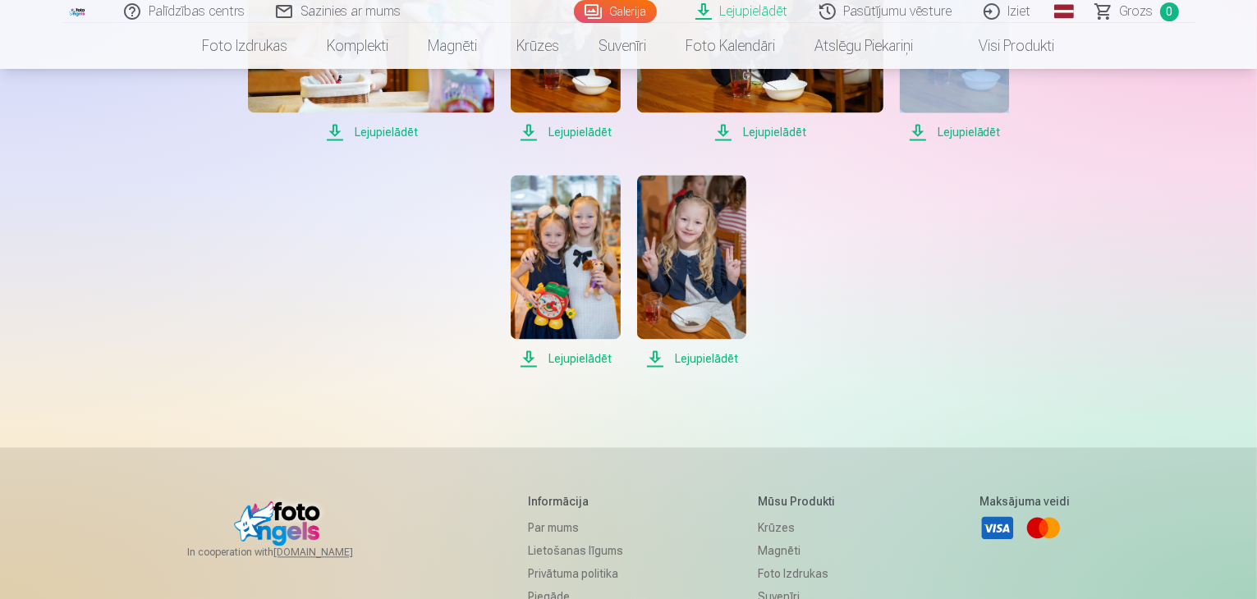
click at [589, 360] on span "Lejupielādēt" at bounding box center [565, 359] width 109 height 20
click at [695, 360] on span "Lejupielādēt" at bounding box center [691, 359] width 109 height 20
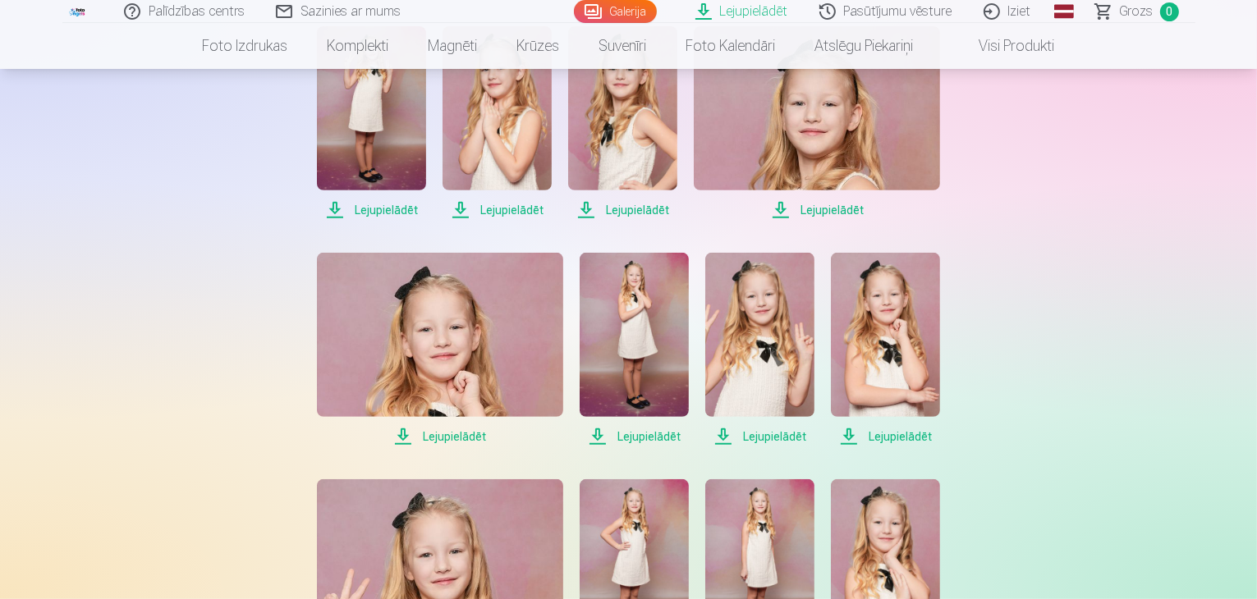
scroll to position [608, 0]
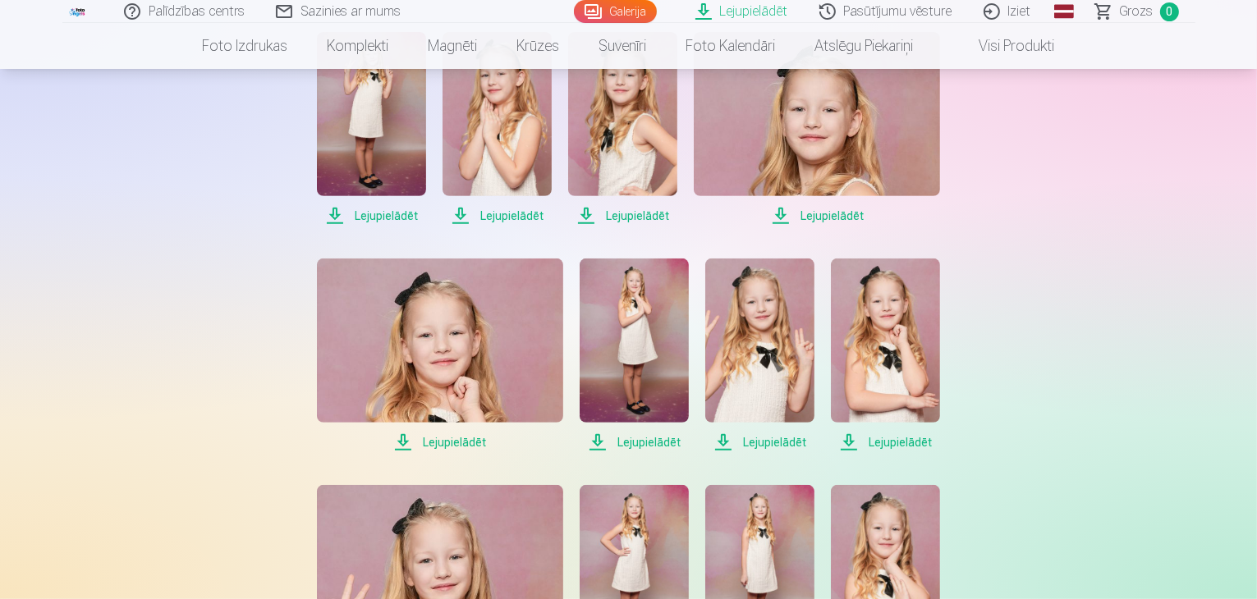
click at [656, 566] on img at bounding box center [634, 567] width 109 height 164
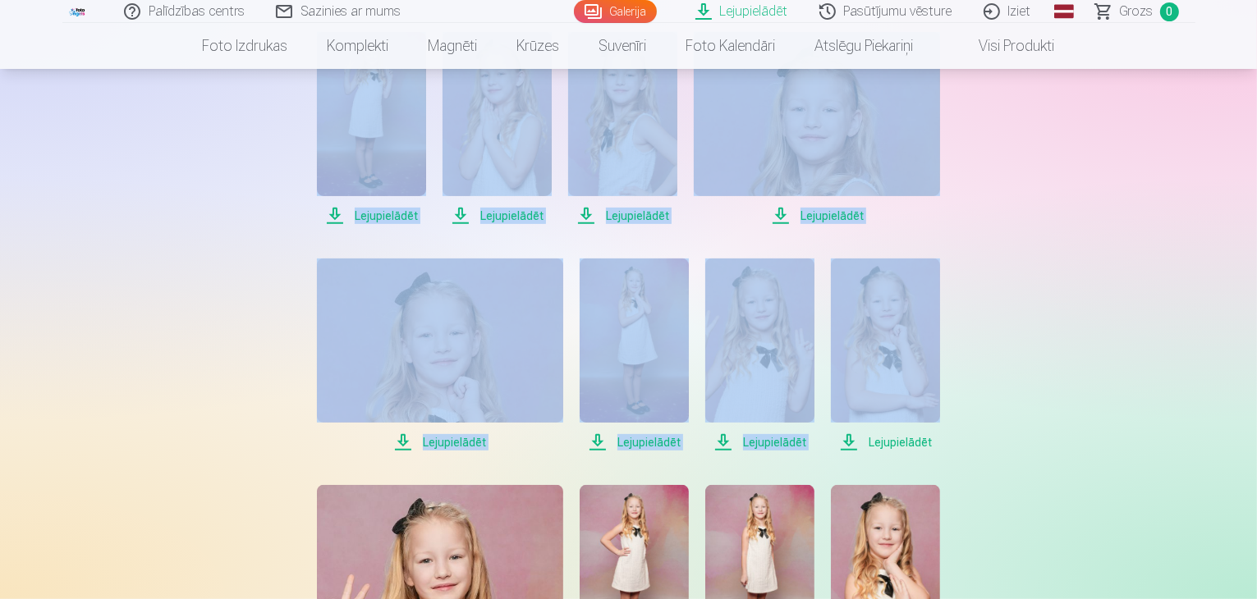
drag, startPoint x: 1255, startPoint y: 155, endPoint x: 1260, endPoint y: 256, distance: 101.1
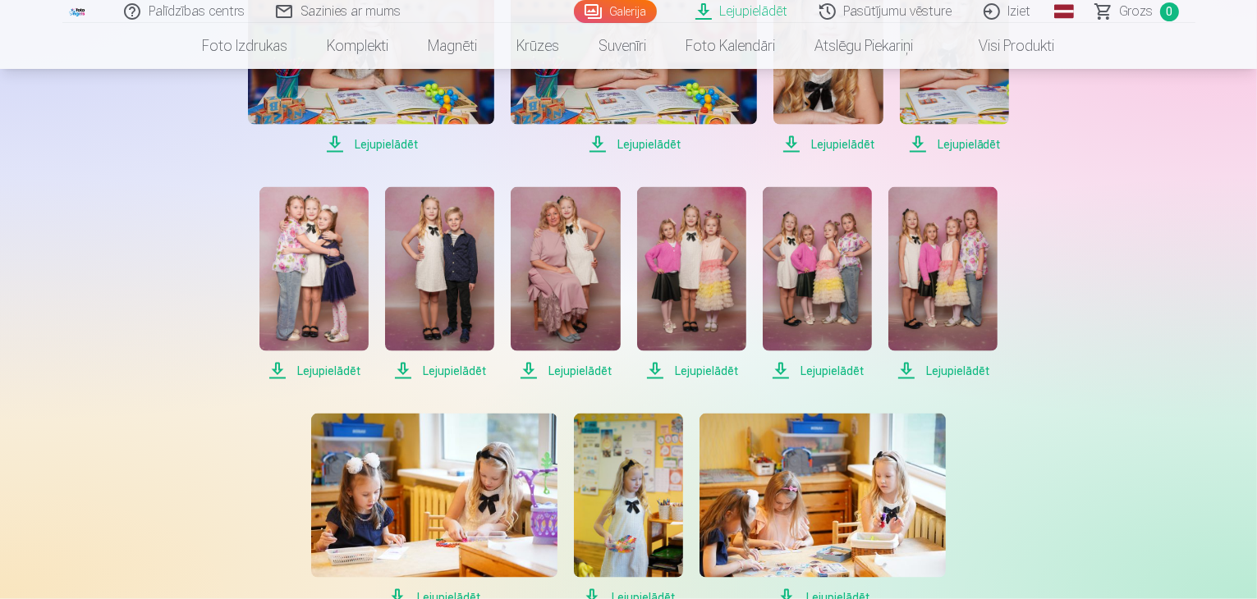
scroll to position [2276, 0]
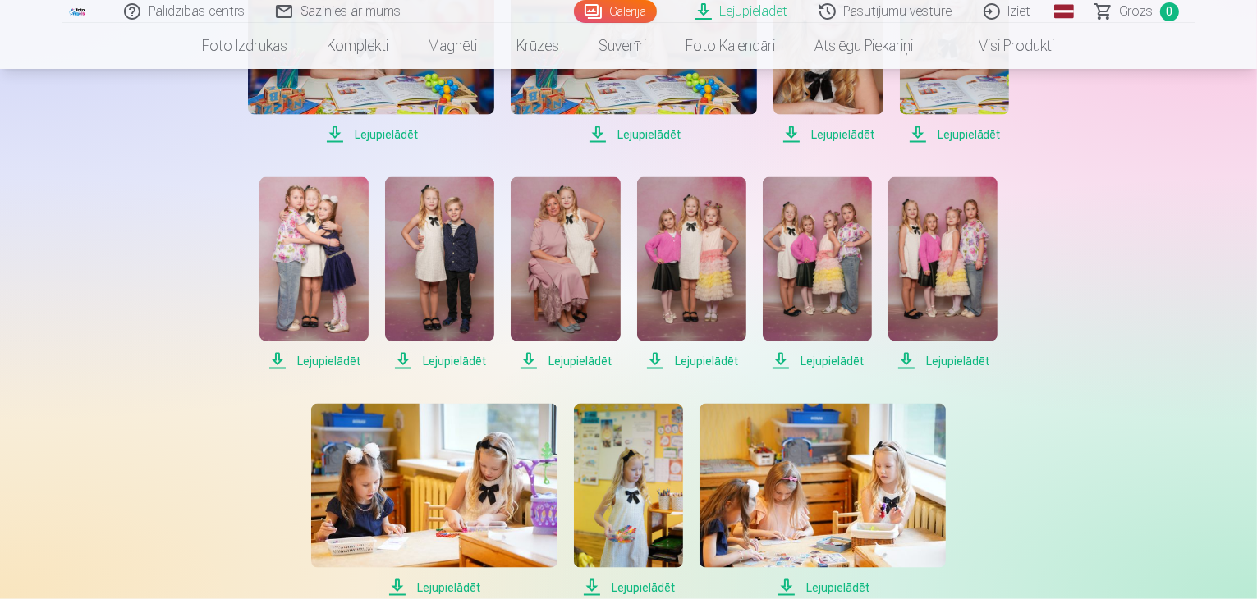
click at [630, 13] on link "Galerija" at bounding box center [615, 11] width 83 height 23
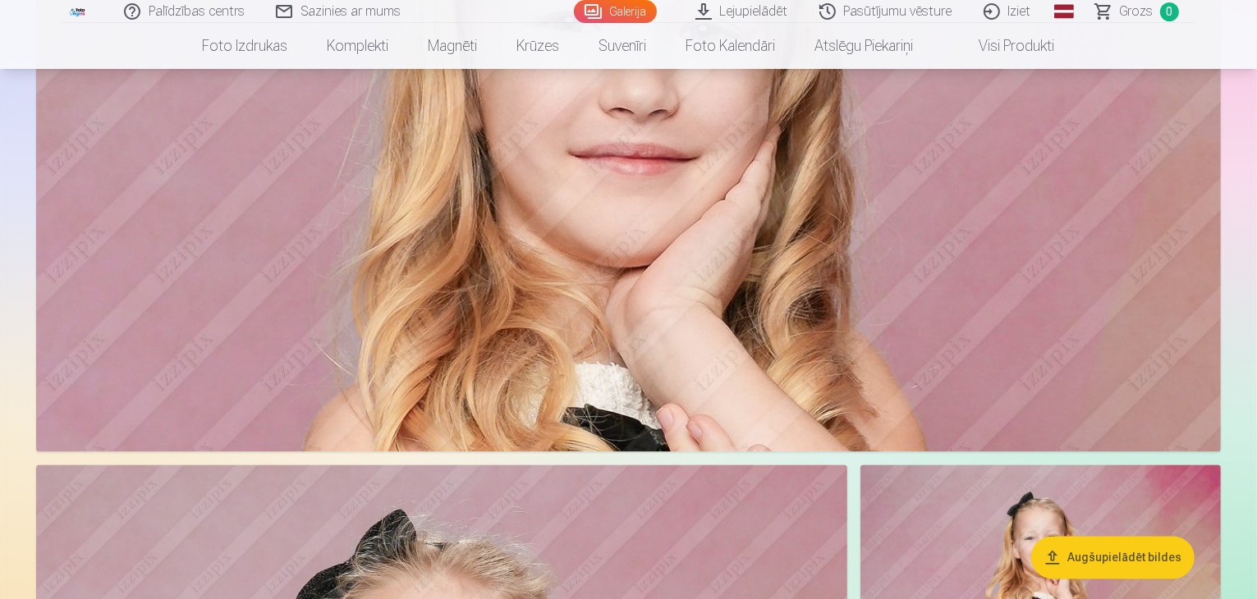
scroll to position [3290, 0]
